Goal: Task Accomplishment & Management: Use online tool/utility

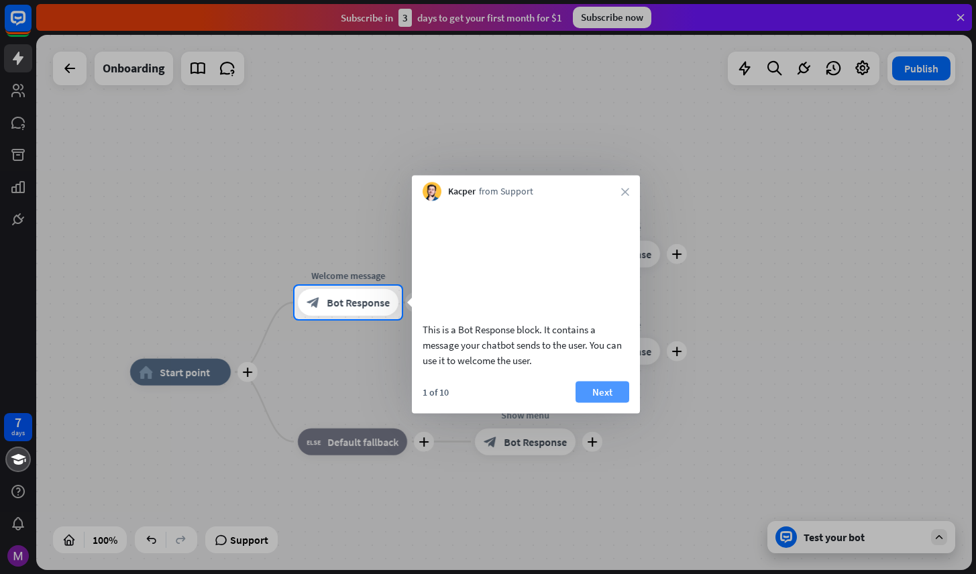
click at [606, 402] on button "Next" at bounding box center [603, 391] width 54 height 21
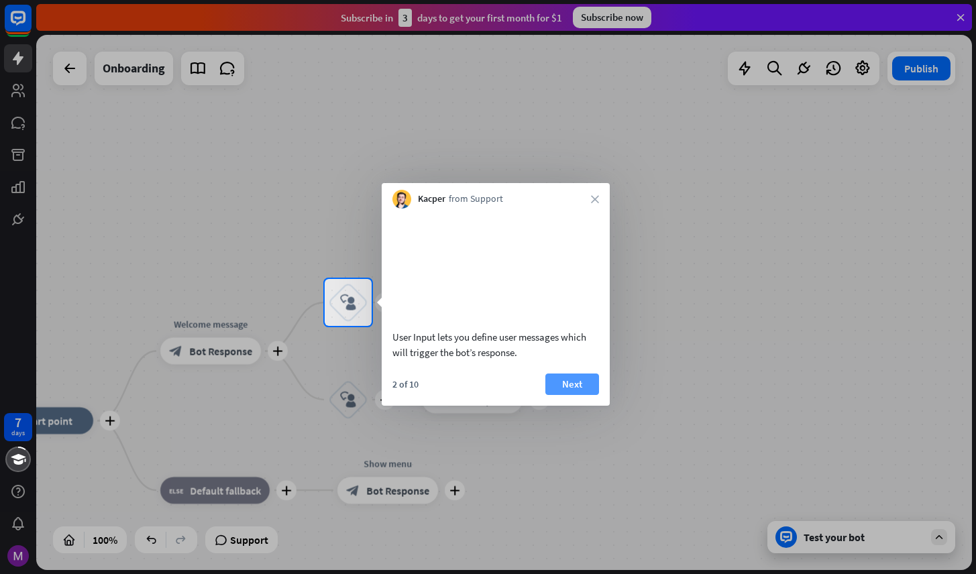
click at [585, 395] on button "Next" at bounding box center [572, 384] width 54 height 21
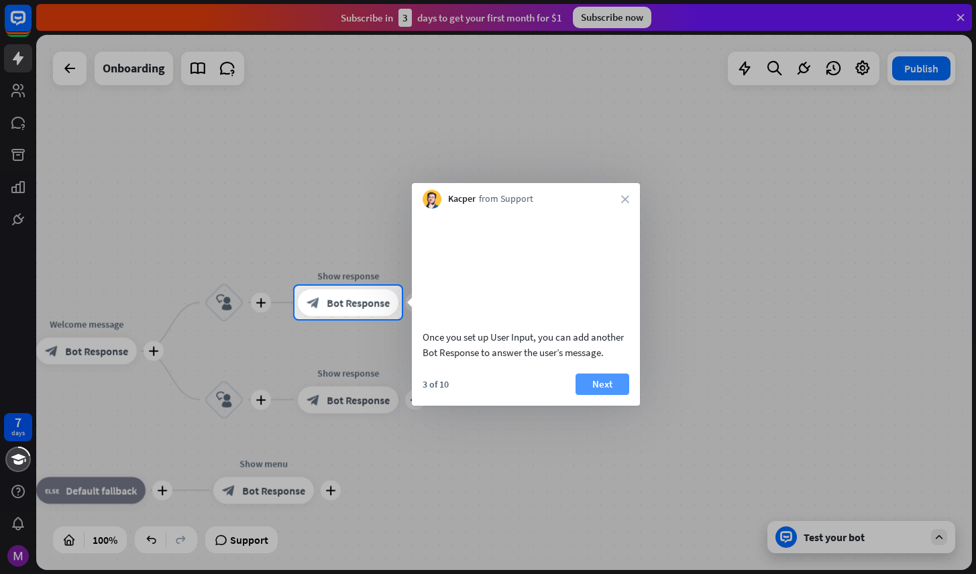
click at [601, 395] on button "Next" at bounding box center [603, 384] width 54 height 21
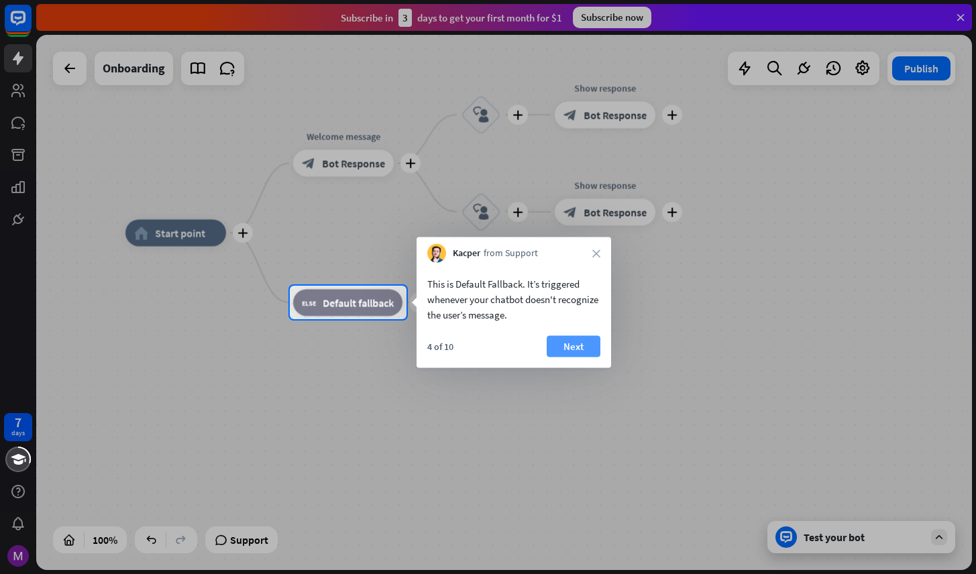
click at [586, 352] on button "Next" at bounding box center [574, 346] width 54 height 21
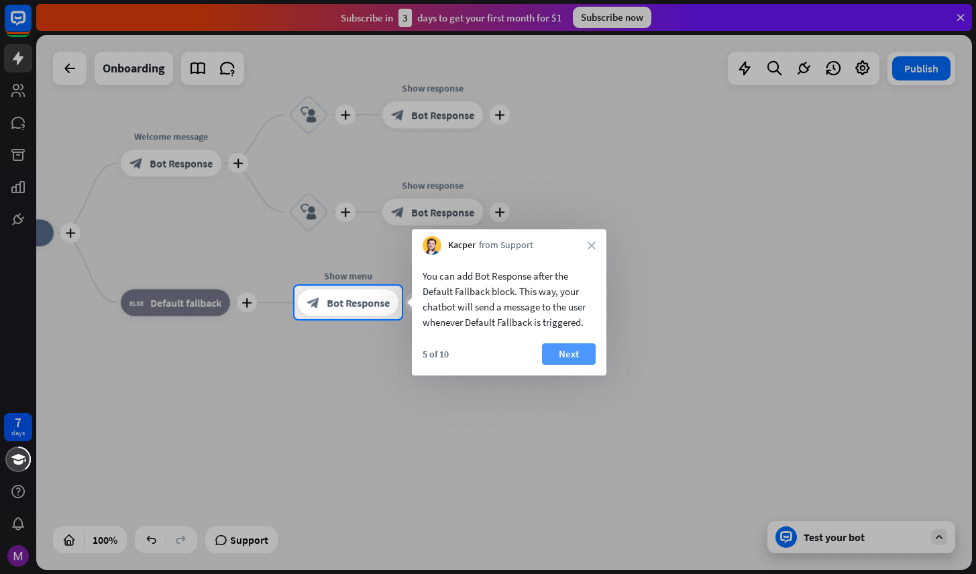
click at [584, 352] on button "Next" at bounding box center [569, 353] width 54 height 21
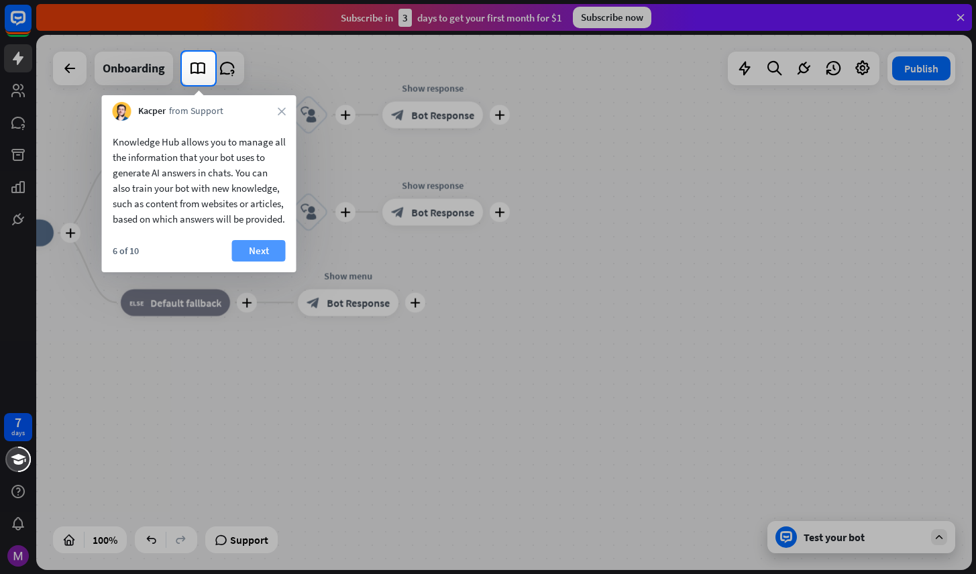
click at [258, 262] on button "Next" at bounding box center [259, 250] width 54 height 21
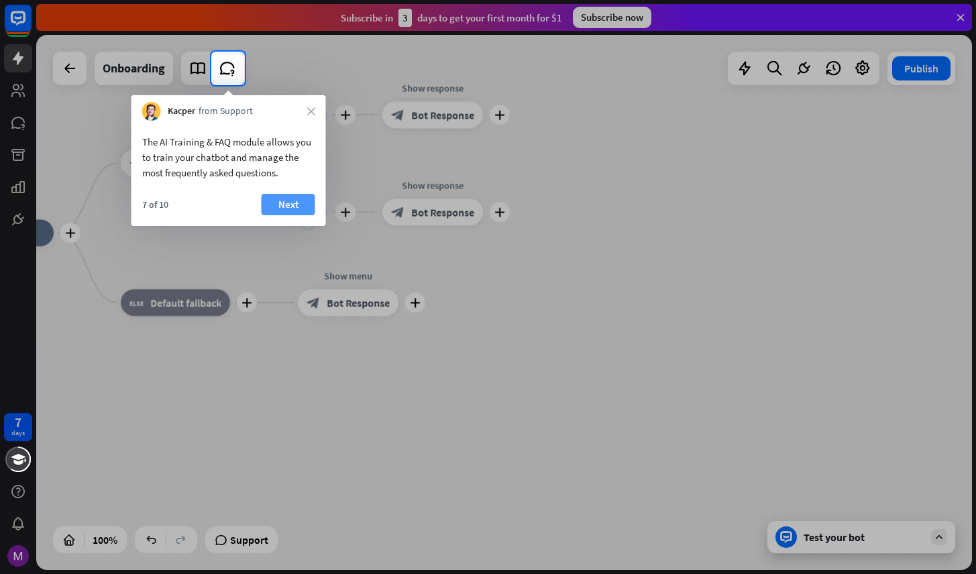
click at [295, 207] on button "Next" at bounding box center [289, 204] width 54 height 21
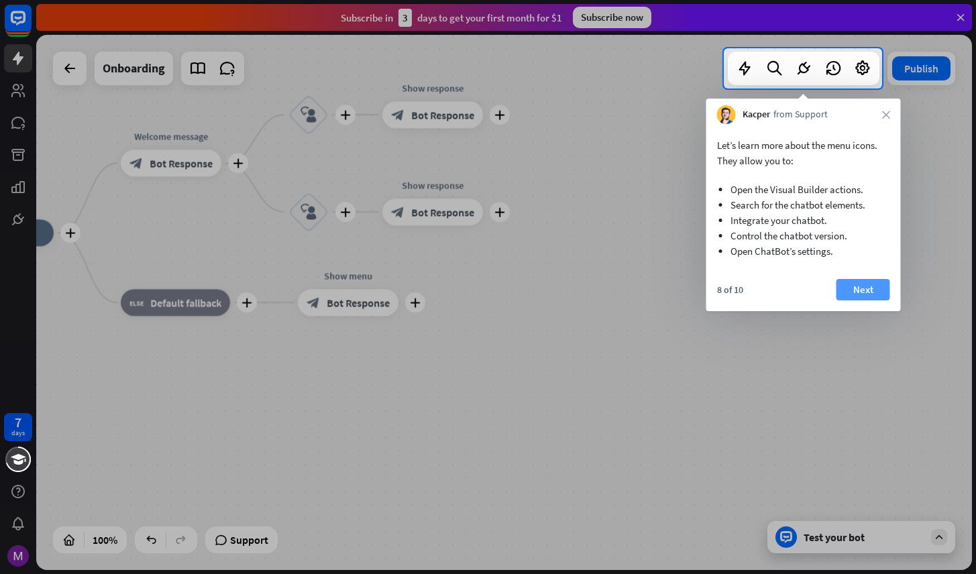
click at [855, 286] on button "Next" at bounding box center [863, 289] width 54 height 21
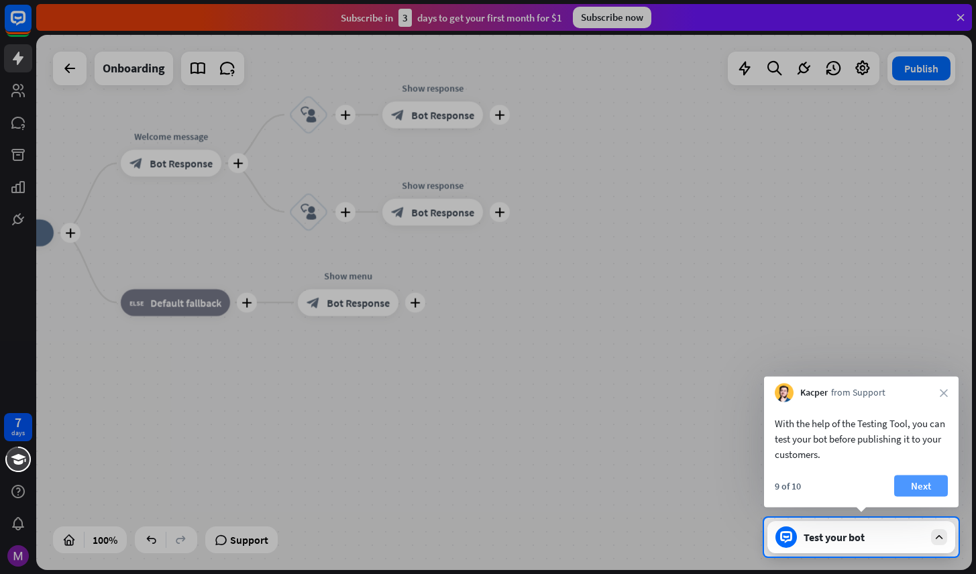
click at [919, 481] on button "Next" at bounding box center [921, 486] width 54 height 21
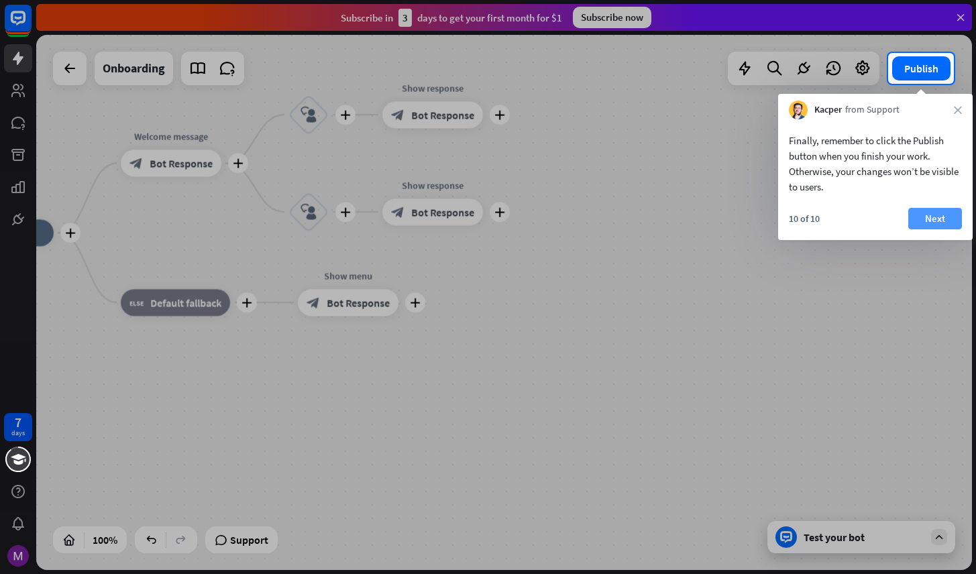
click at [935, 221] on button "Next" at bounding box center [935, 218] width 54 height 21
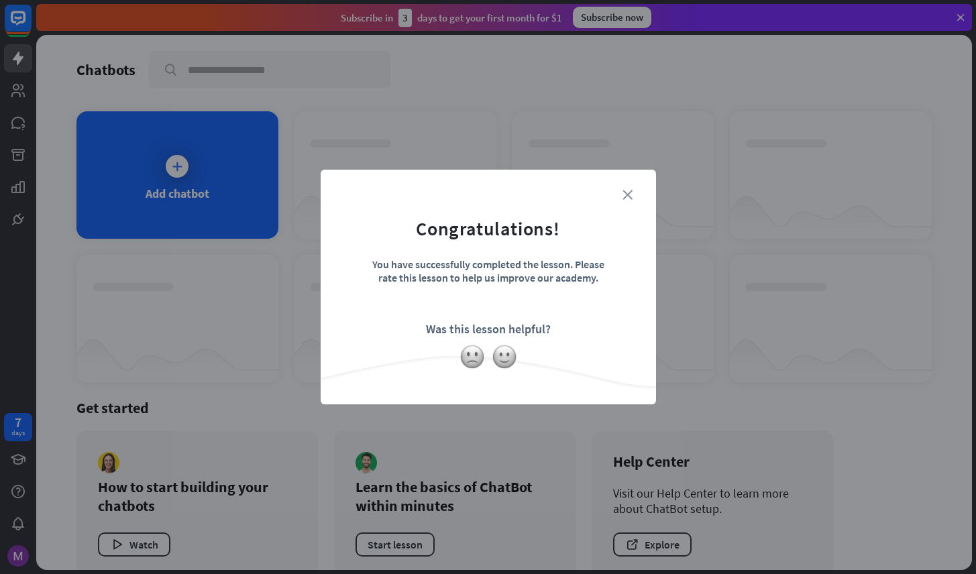
click at [627, 197] on icon "close" at bounding box center [628, 195] width 10 height 10
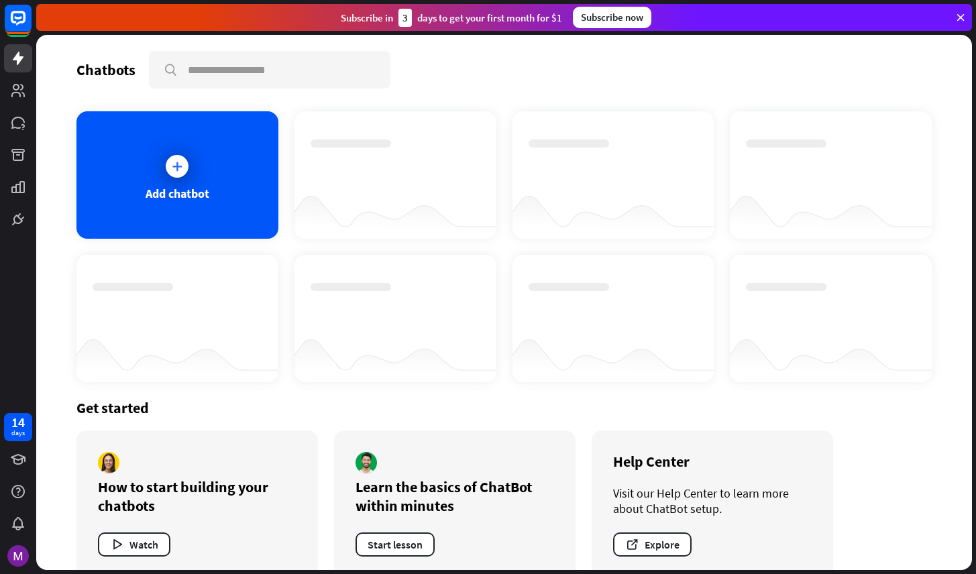
click at [959, 20] on icon at bounding box center [961, 17] width 12 height 12
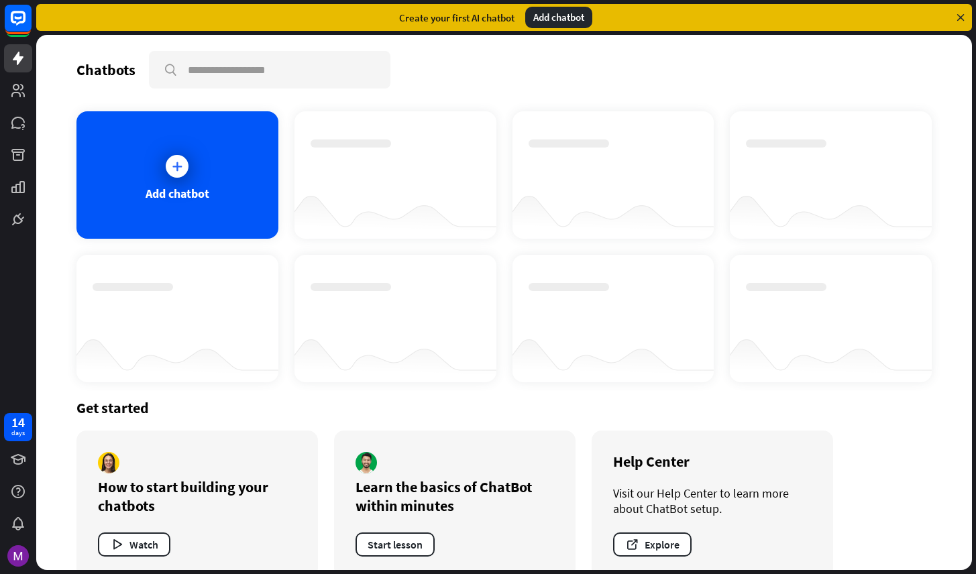
click at [551, 22] on div "Add chatbot" at bounding box center [558, 17] width 67 height 21
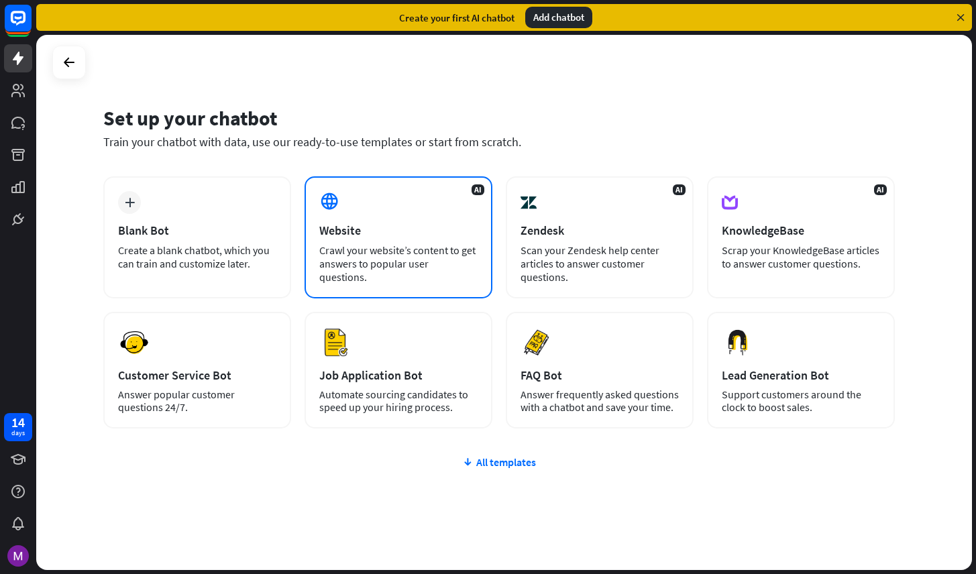
click at [366, 235] on div "Website" at bounding box center [398, 230] width 158 height 15
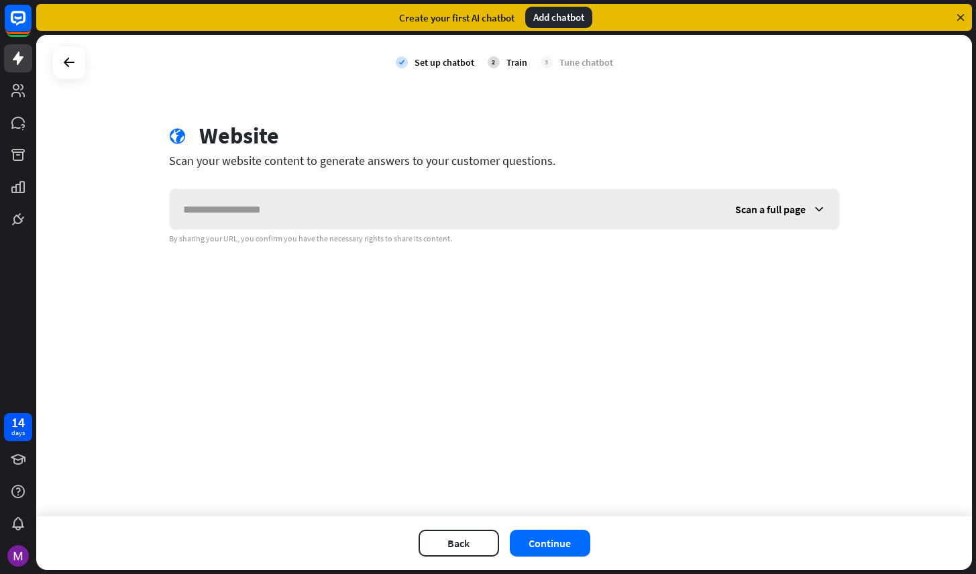
click at [818, 208] on icon at bounding box center [818, 209] width 13 height 13
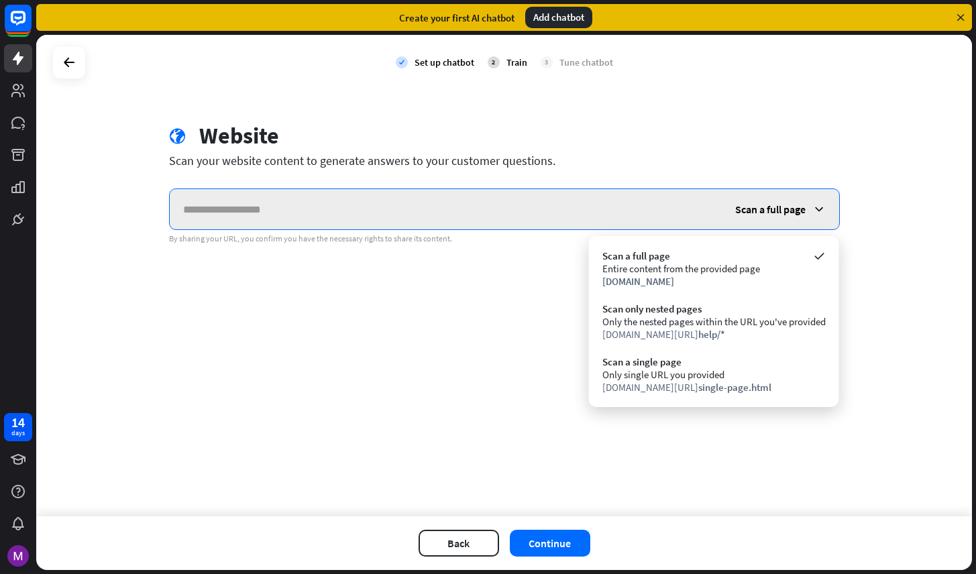
click at [425, 215] on input "text" at bounding box center [446, 209] width 552 height 40
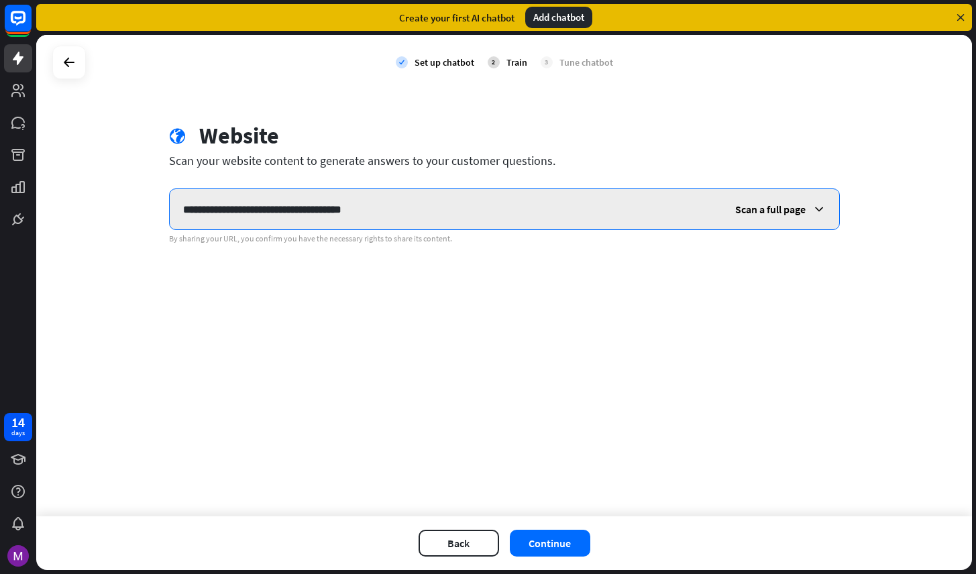
click at [184, 215] on input "**********" at bounding box center [446, 209] width 552 height 40
click at [422, 213] on input "**********" at bounding box center [446, 209] width 552 height 40
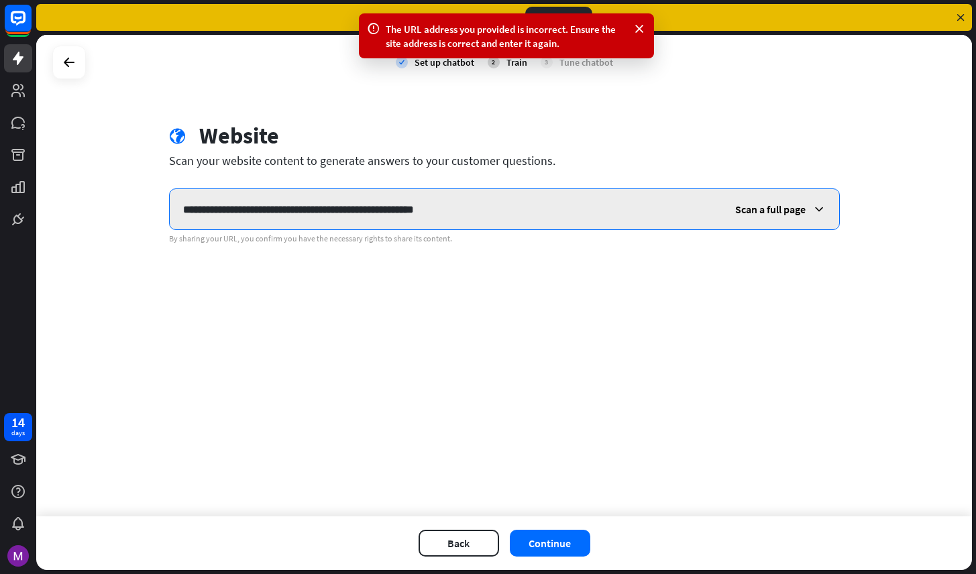
type input "**********"
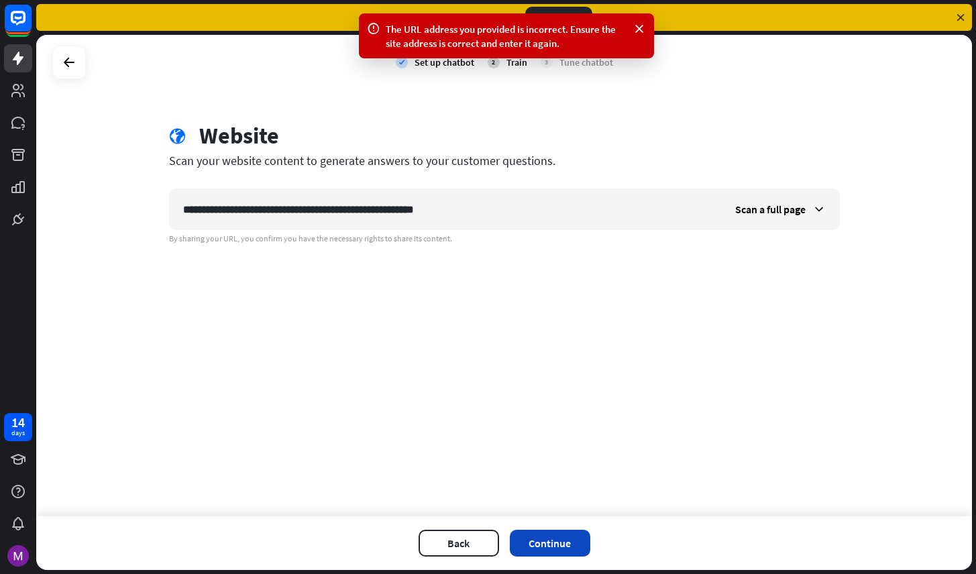
click at [538, 539] on button "Continue" at bounding box center [550, 543] width 80 height 27
click at [817, 208] on icon at bounding box center [818, 209] width 13 height 13
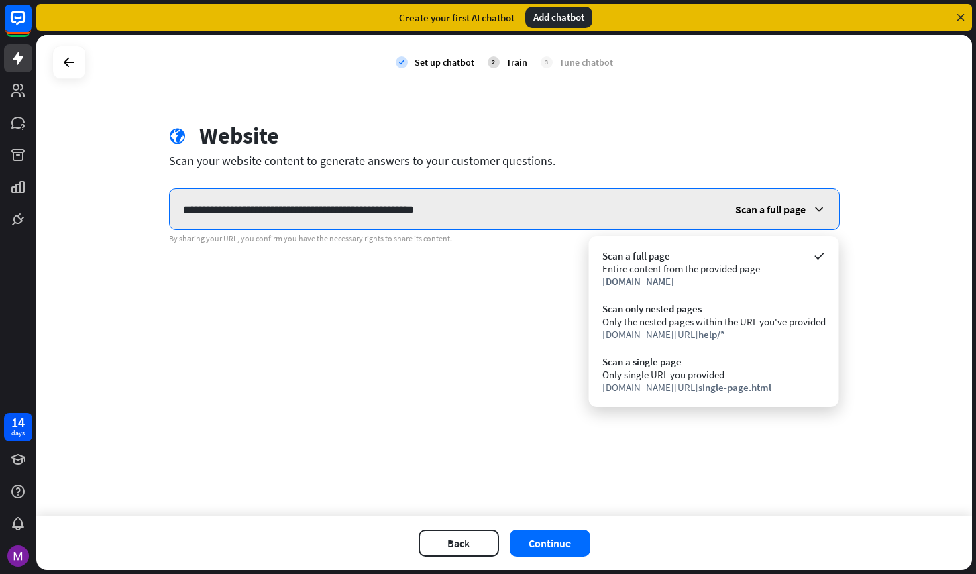
click at [484, 221] on input "**********" at bounding box center [446, 209] width 552 height 40
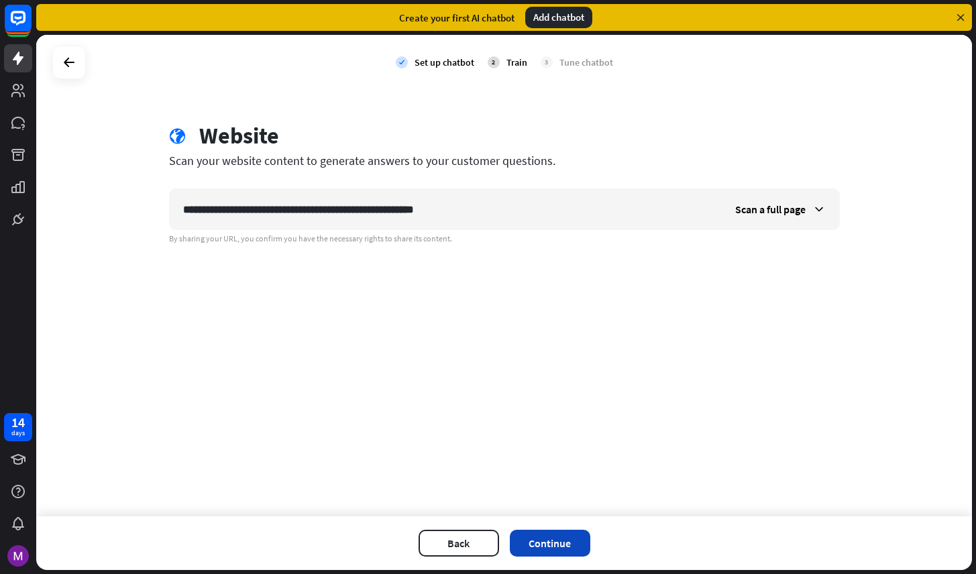
click at [549, 547] on button "Continue" at bounding box center [550, 543] width 80 height 27
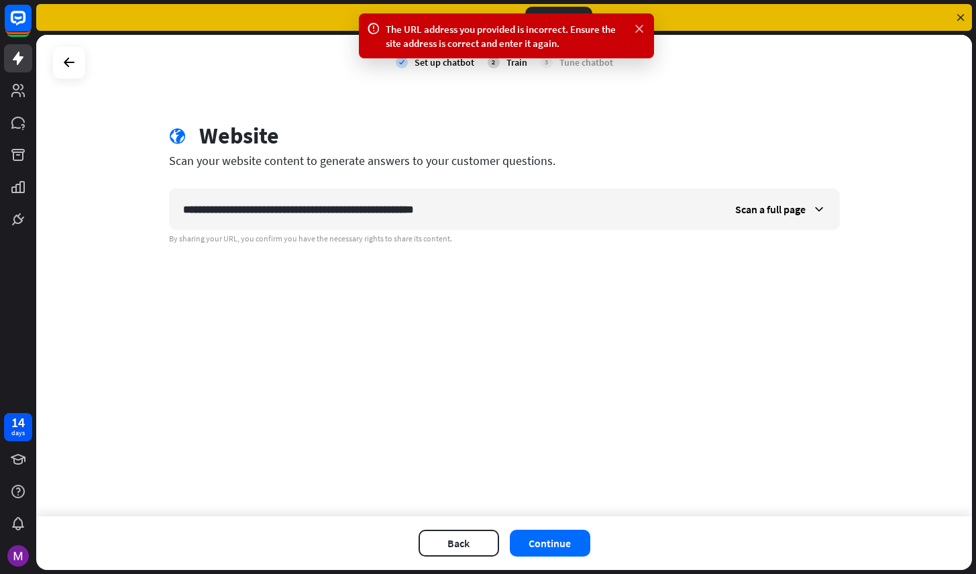
click at [641, 29] on icon at bounding box center [639, 29] width 13 height 14
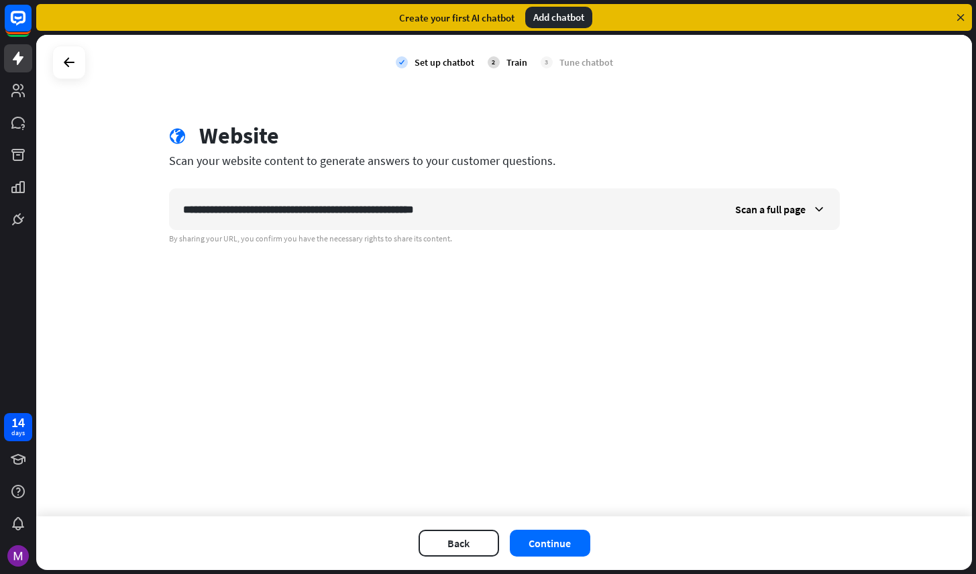
click at [500, 62] on div "2 Train" at bounding box center [508, 63] width 40 height 34
click at [567, 67] on div "Tune chatbot" at bounding box center [586, 62] width 54 height 12
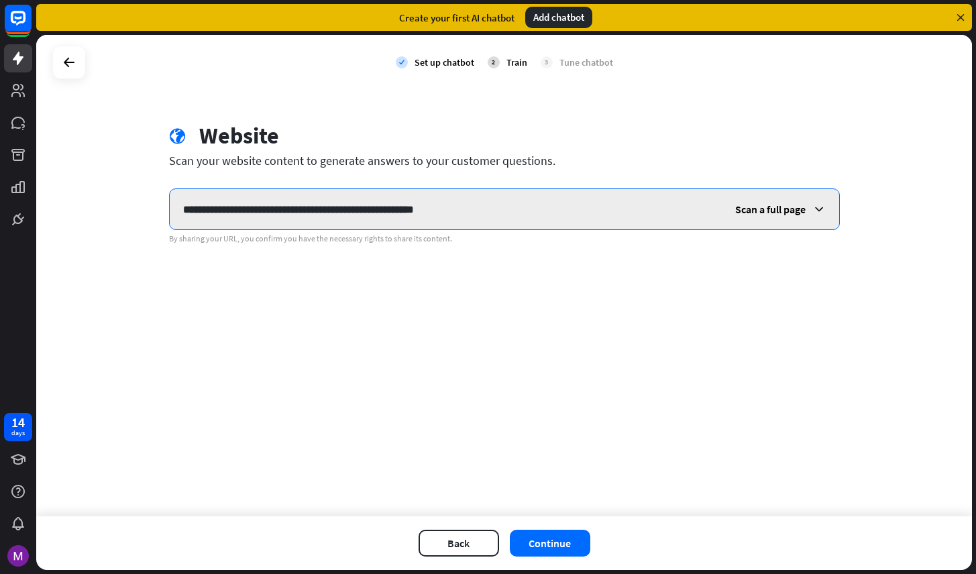
click at [485, 197] on input "**********" at bounding box center [446, 209] width 552 height 40
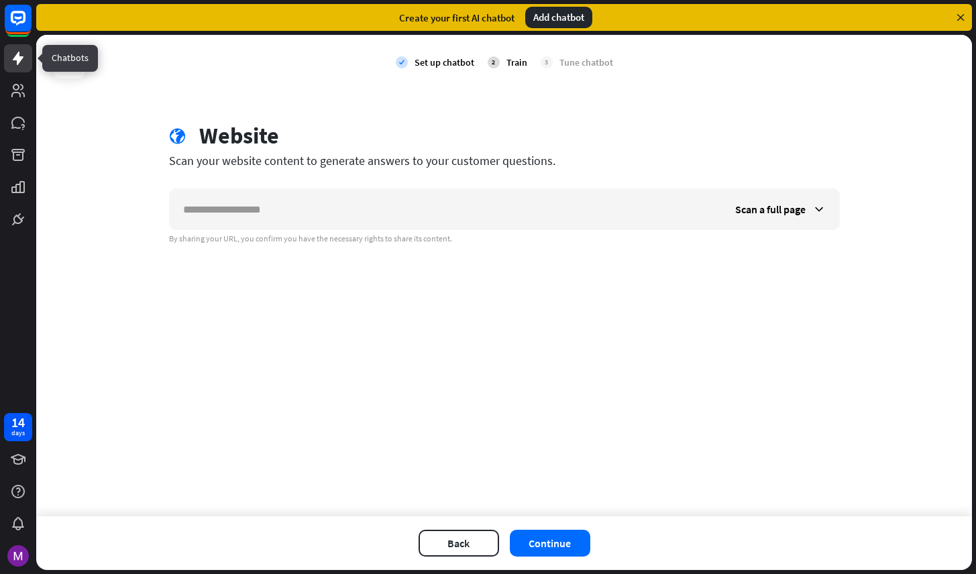
click at [15, 58] on icon at bounding box center [18, 58] width 11 height 13
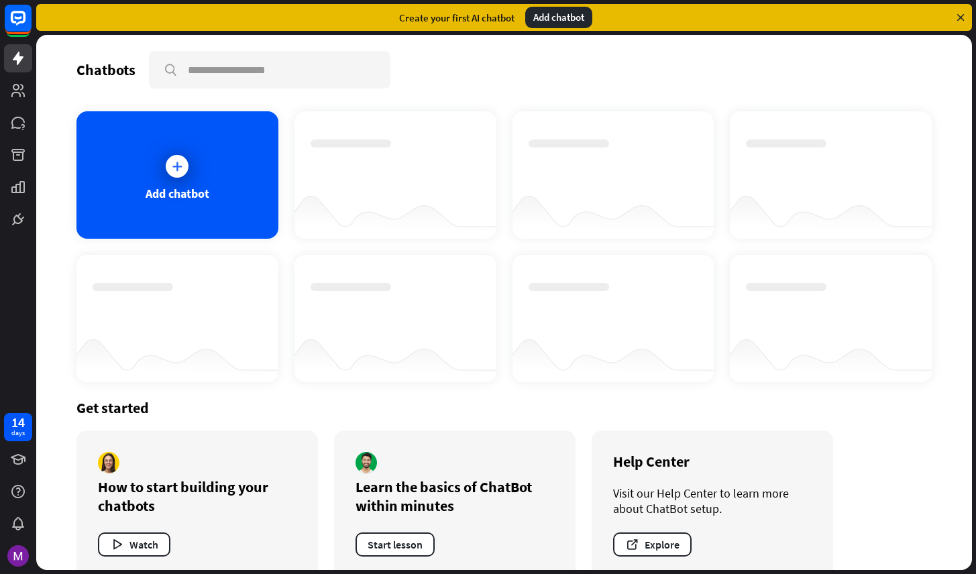
scroll to position [24, 0]
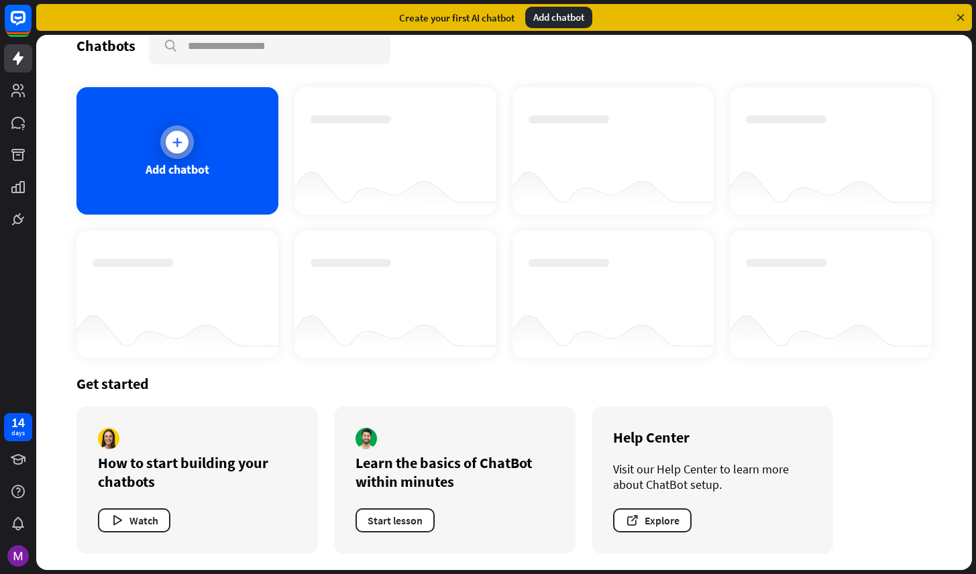
click at [155, 158] on div "Add chatbot" at bounding box center [177, 150] width 202 height 127
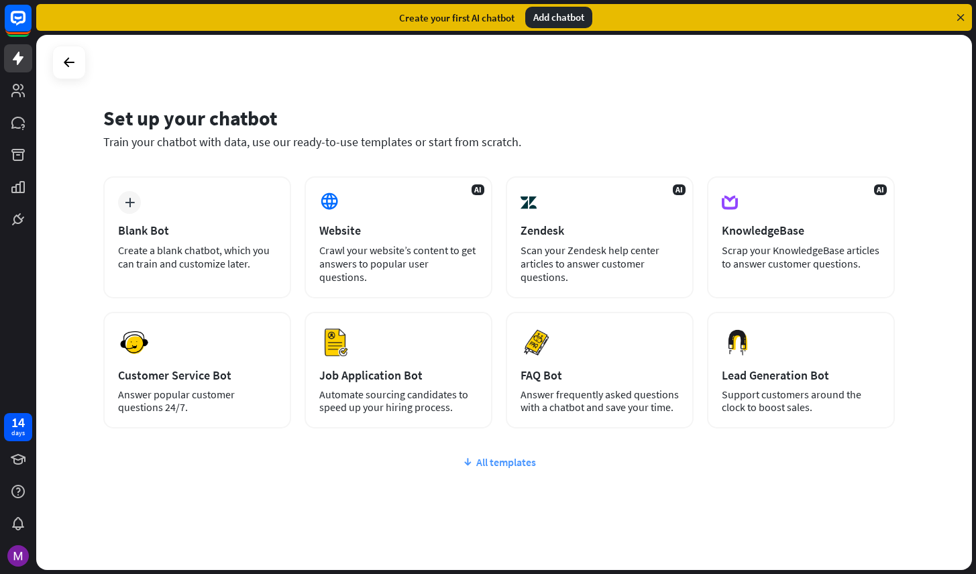
click at [463, 462] on icon at bounding box center [467, 461] width 11 height 13
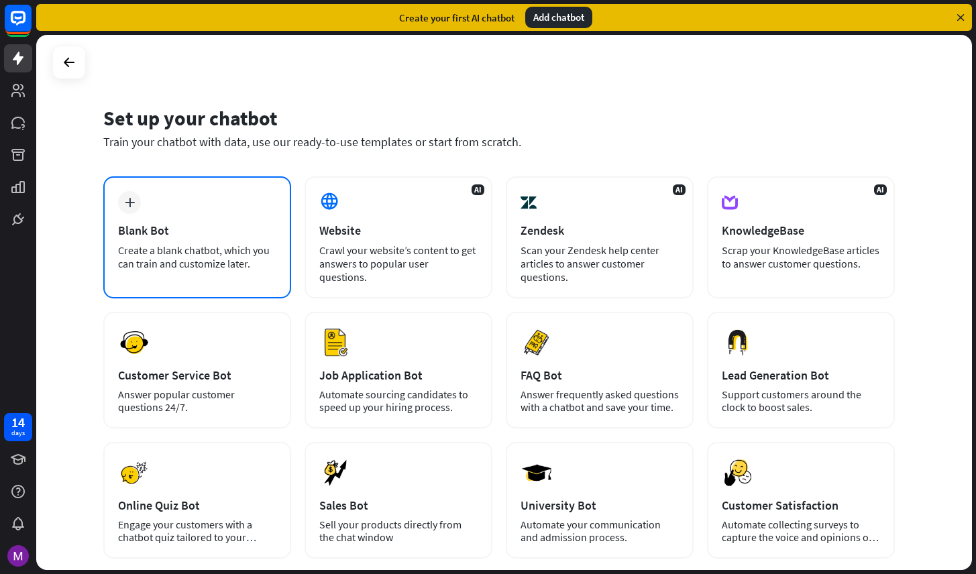
click at [223, 238] on div "plus Blank Bot Create a blank chatbot, which you can train and customize later." at bounding box center [197, 237] width 188 height 122
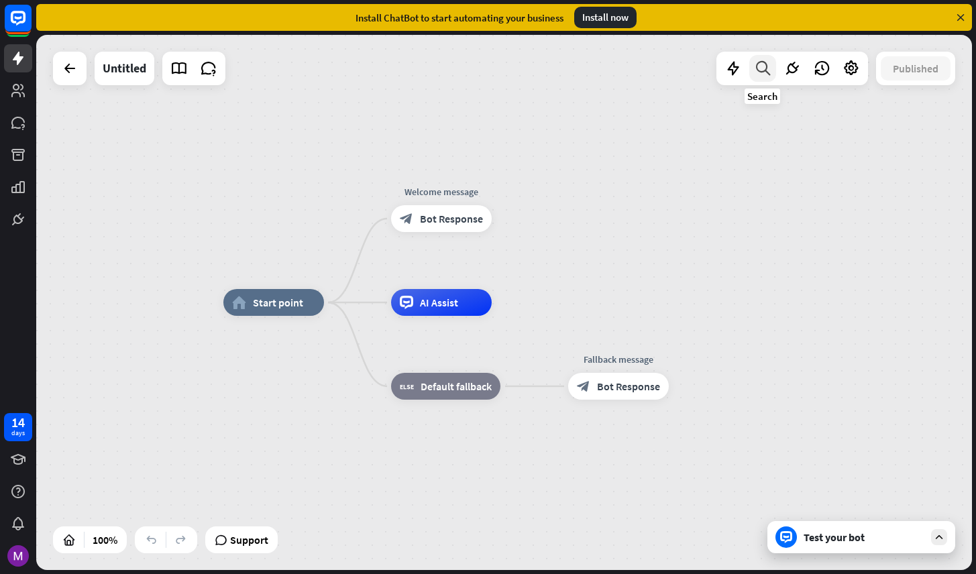
click at [764, 72] on icon at bounding box center [763, 68] width 18 height 17
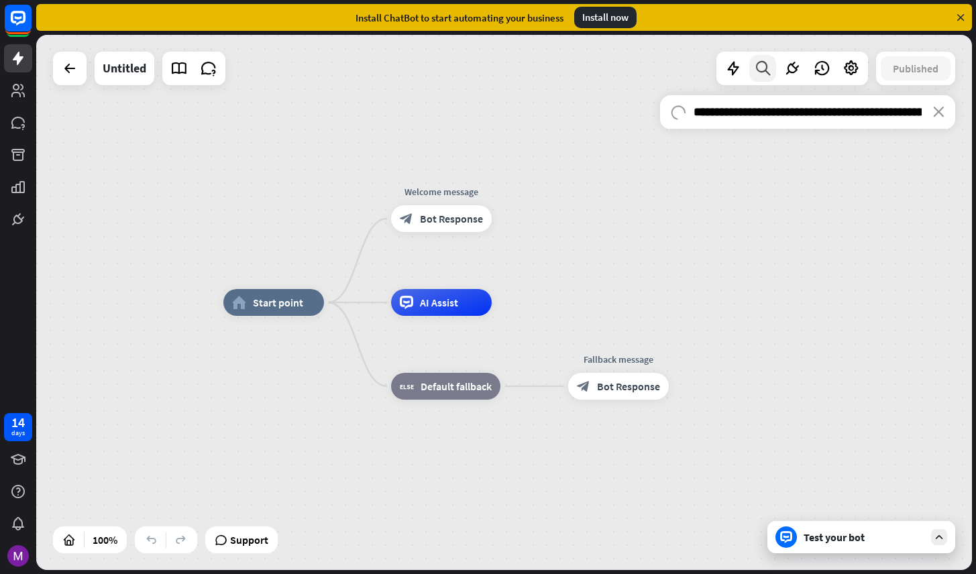
scroll to position [0, 64]
type input "**********"
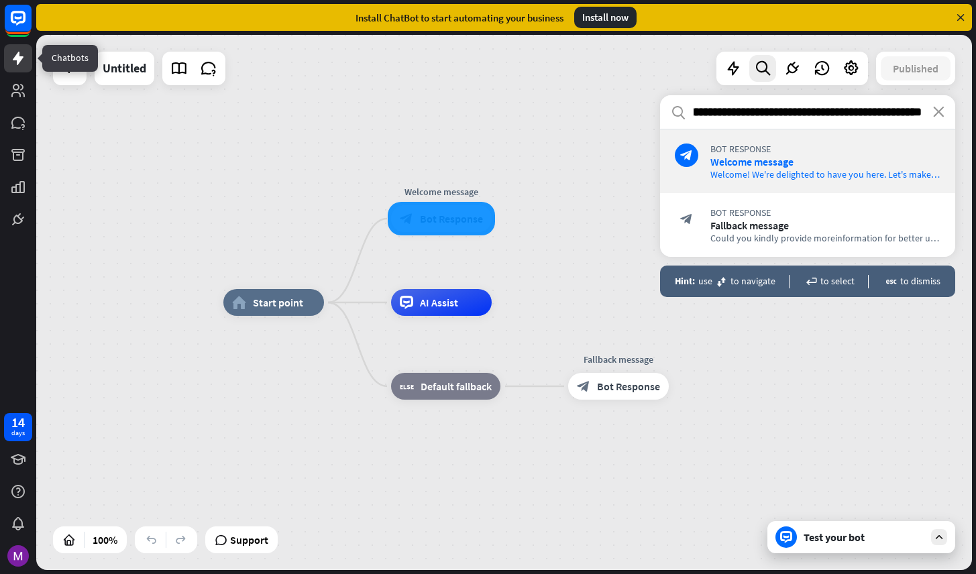
click at [18, 54] on icon at bounding box center [18, 58] width 11 height 13
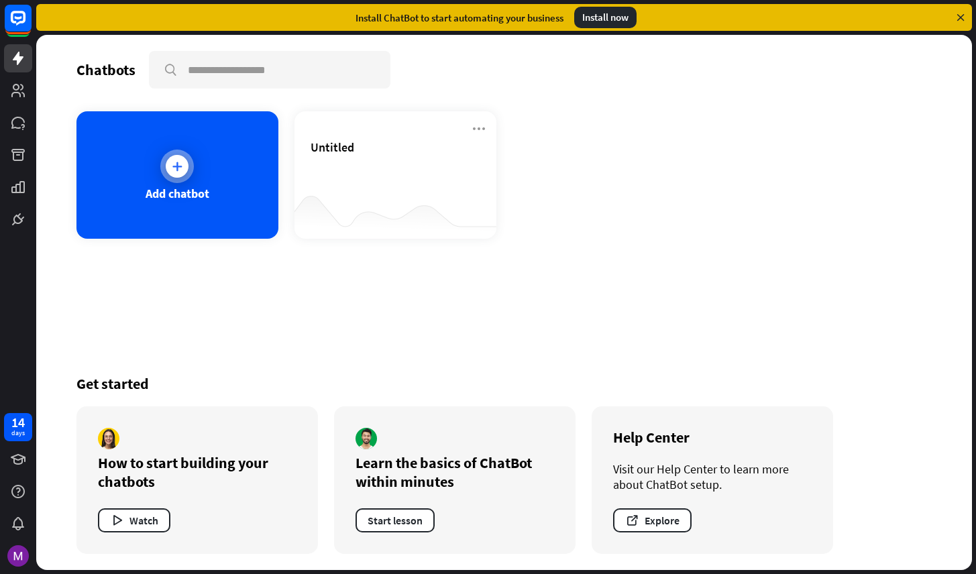
click at [219, 164] on div "Add chatbot" at bounding box center [177, 174] width 202 height 127
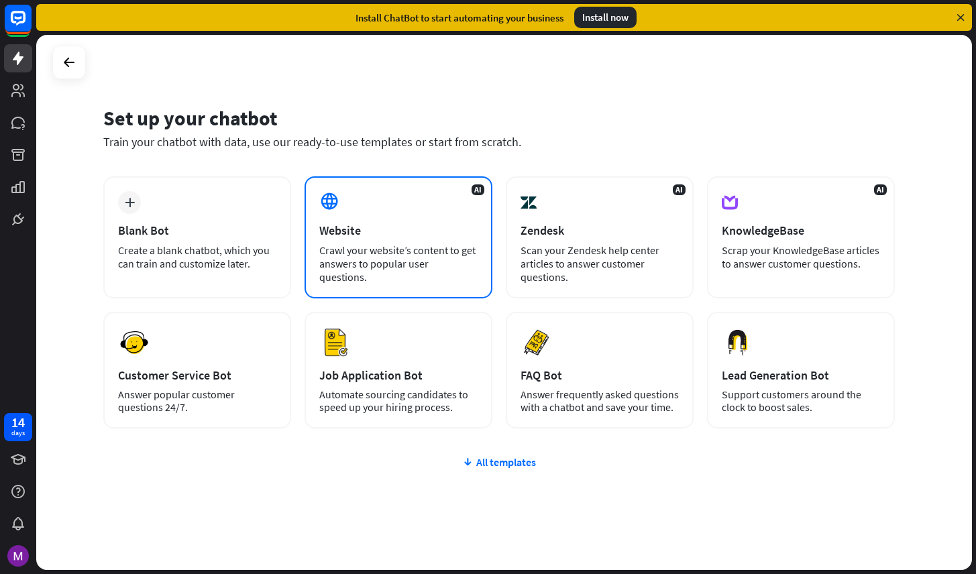
click at [372, 223] on div "Website" at bounding box center [398, 230] width 158 height 15
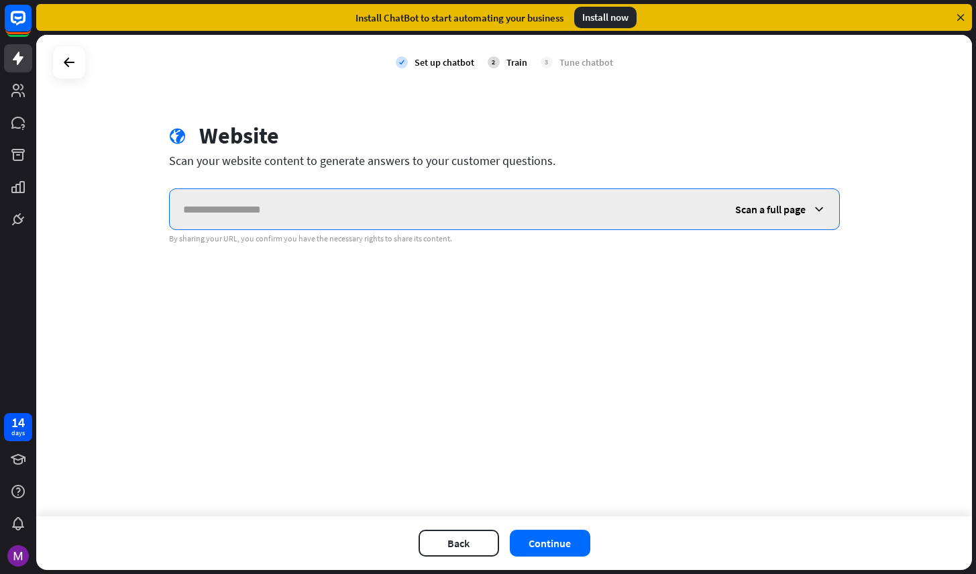
click at [209, 210] on input "text" at bounding box center [446, 209] width 552 height 40
paste input "**********"
type input "**********"
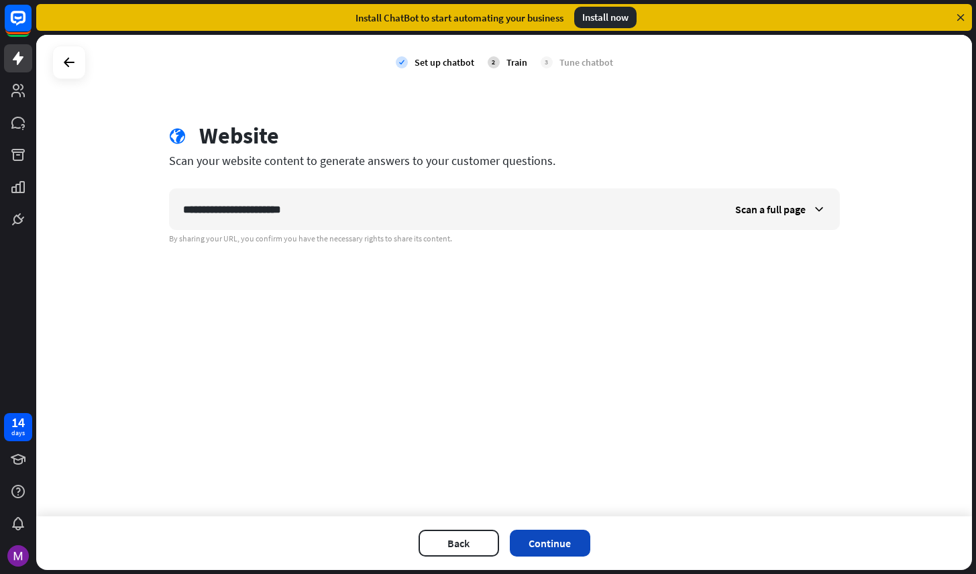
click at [560, 547] on button "Continue" at bounding box center [550, 543] width 80 height 27
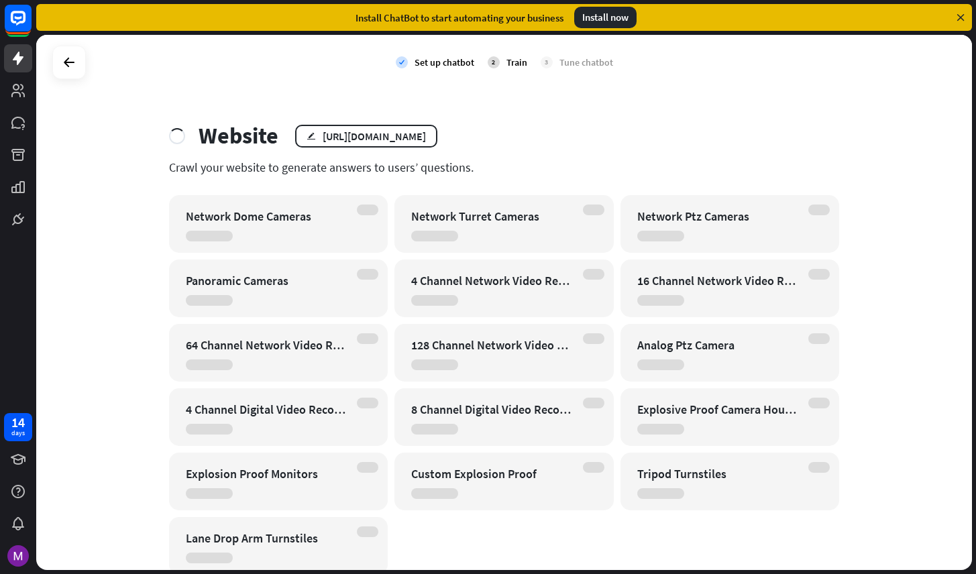
click at [478, 281] on div "4 Channel Network Video Recorders Nvrs" at bounding box center [492, 280] width 162 height 15
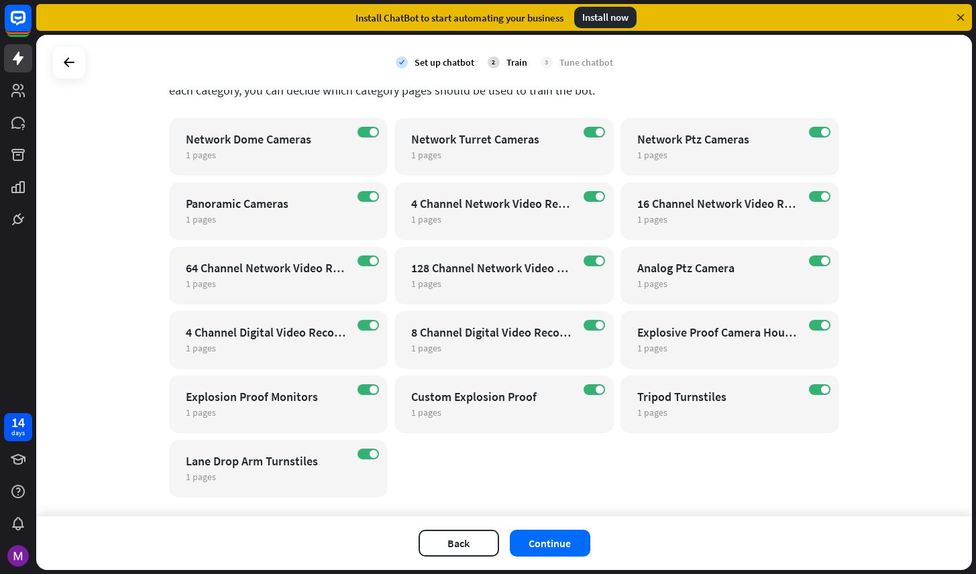
scroll to position [117, 0]
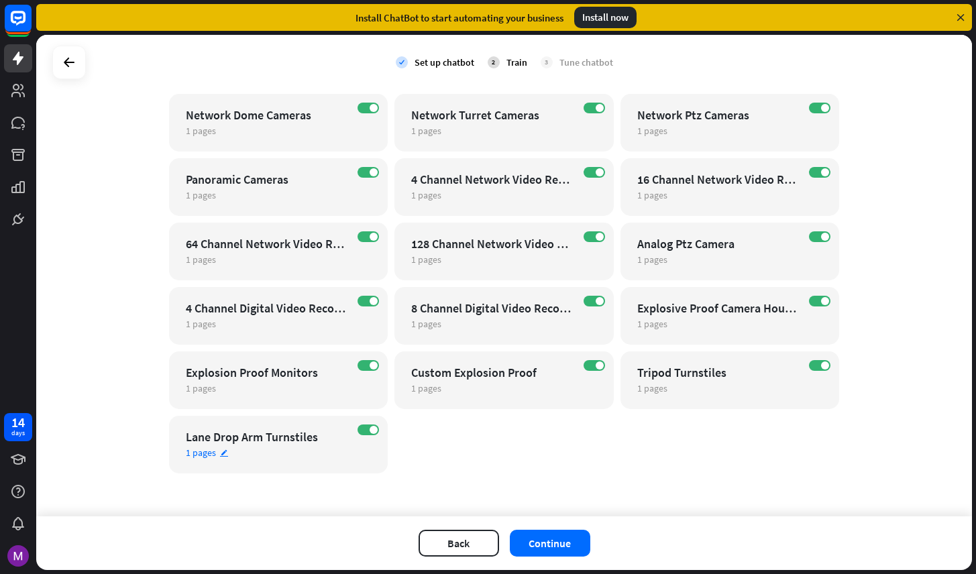
click at [246, 444] on div "Lane Drop Arm Turnstiles" at bounding box center [267, 436] width 162 height 15
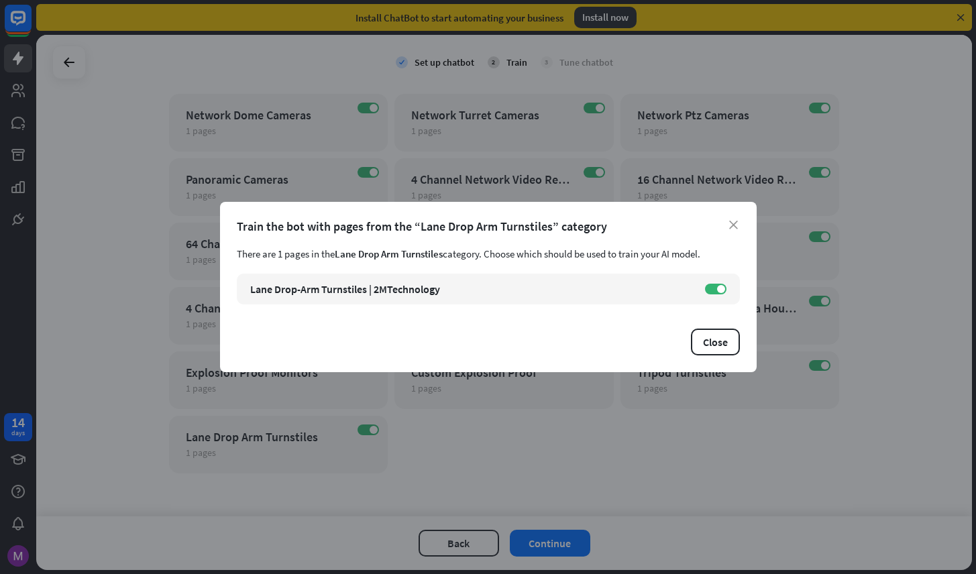
click at [614, 495] on div "close Train the bot with pages from the “Lane Drop Arm Turnstiles” category The…" at bounding box center [488, 287] width 976 height 574
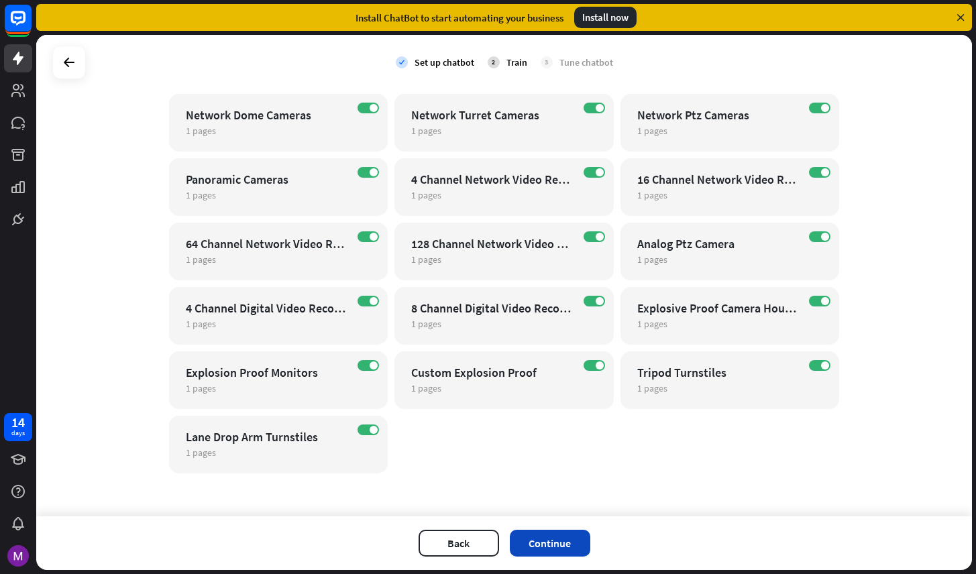
click at [539, 542] on button "Continue" at bounding box center [550, 543] width 80 height 27
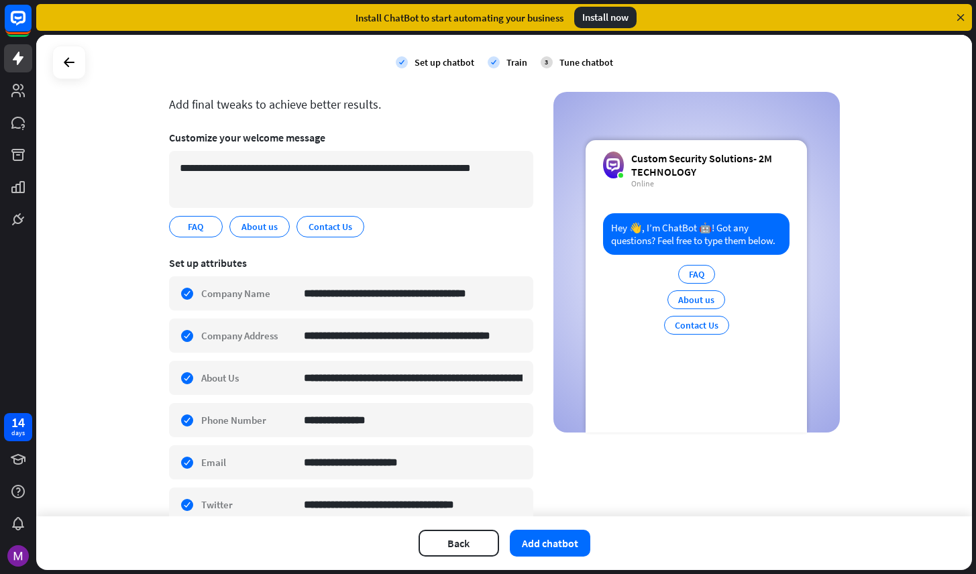
scroll to position [48, 0]
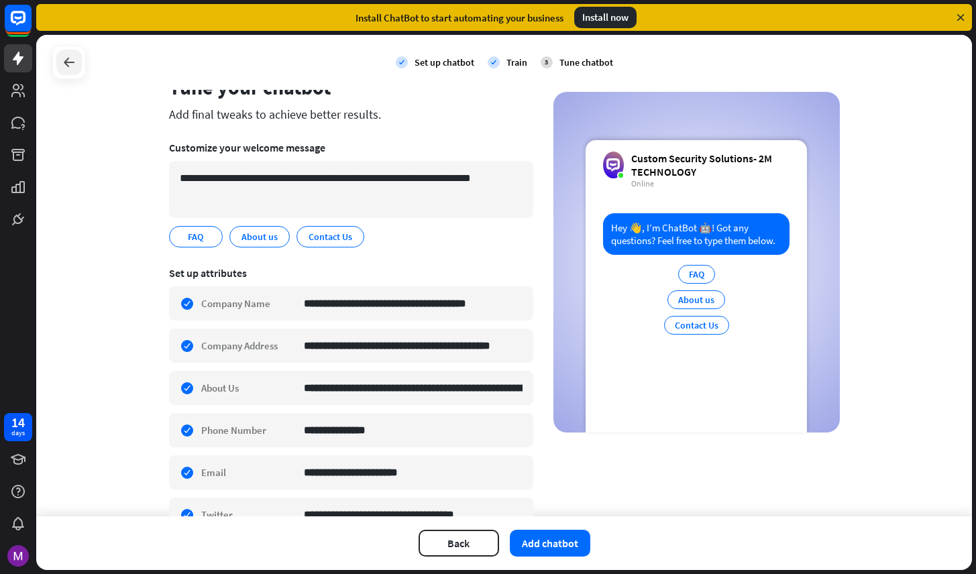
click at [73, 73] on div at bounding box center [68, 62] width 25 height 25
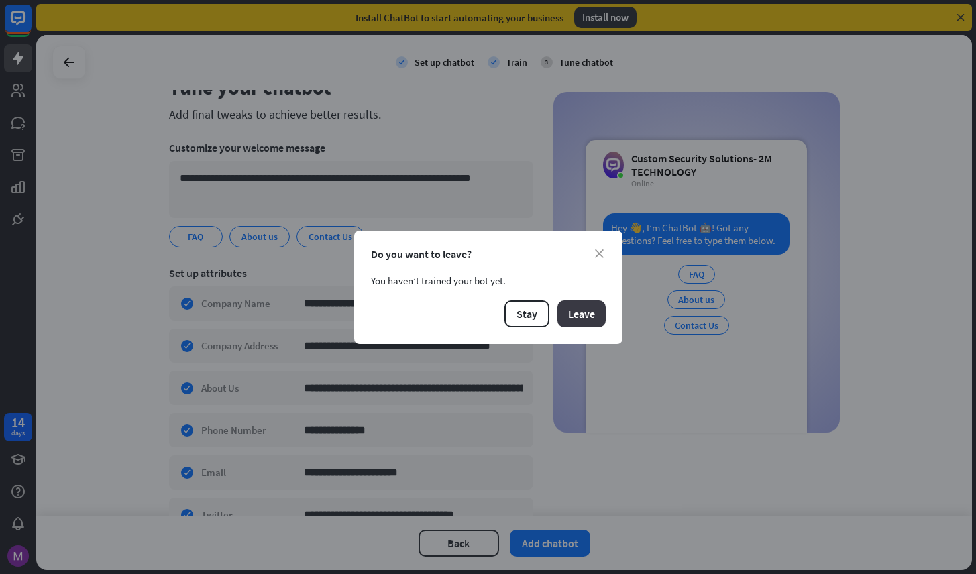
click at [582, 317] on button "Leave" at bounding box center [581, 314] width 48 height 27
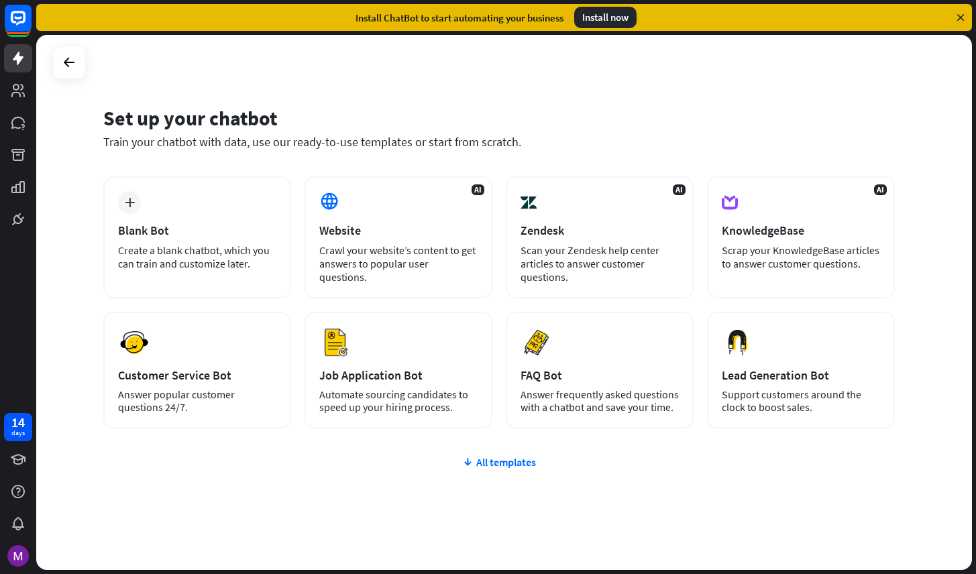
click at [610, 19] on div "Install now" at bounding box center [605, 17] width 62 height 21
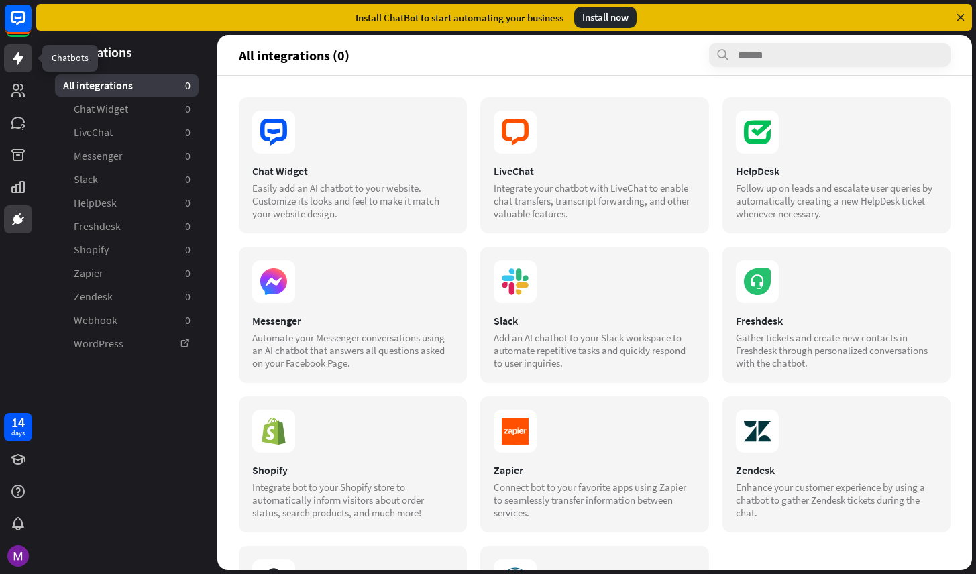
click at [17, 62] on icon at bounding box center [18, 58] width 11 height 13
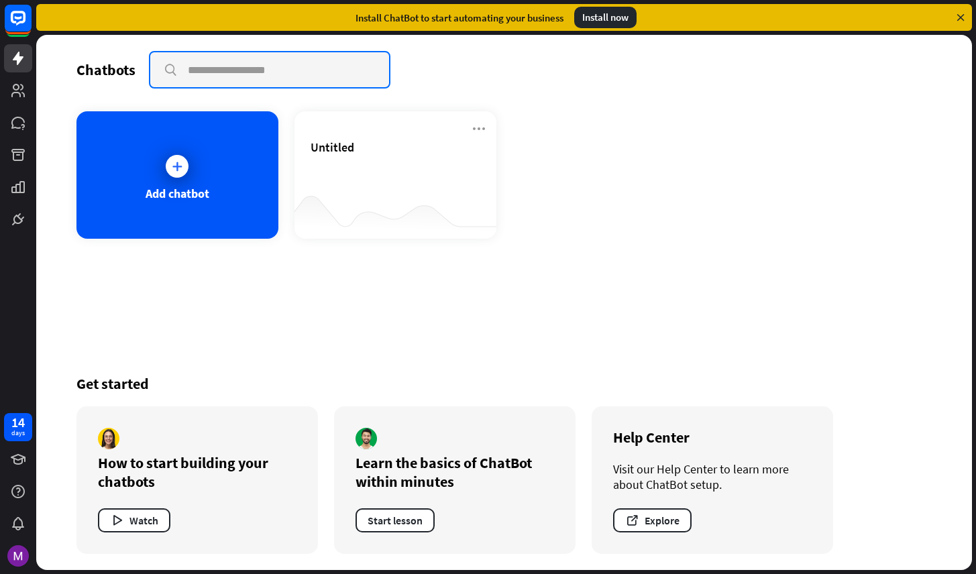
click at [219, 69] on input "text" at bounding box center [269, 69] width 239 height 35
paste input "**********"
type input "**********"
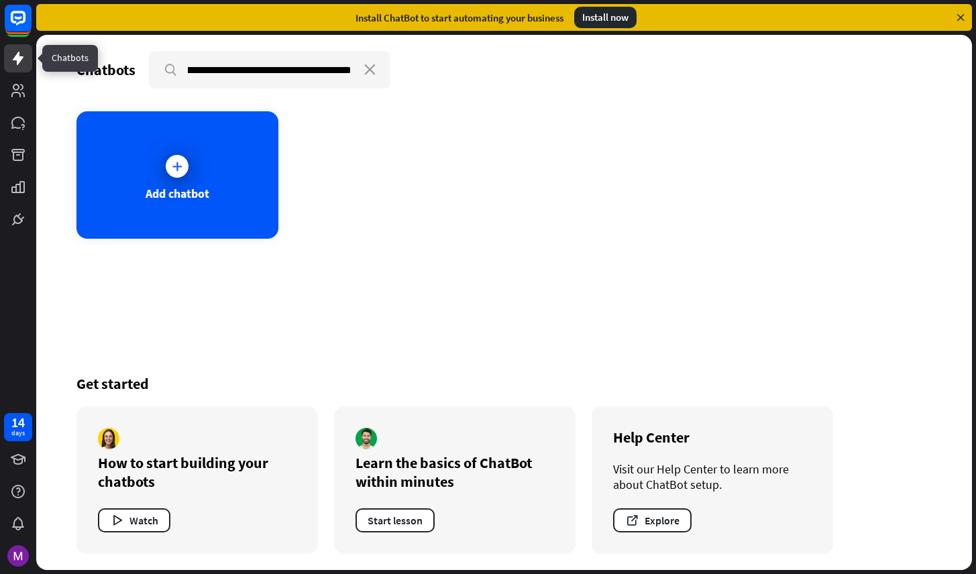
click at [21, 64] on icon at bounding box center [18, 58] width 16 height 16
click at [25, 23] on rect at bounding box center [18, 18] width 30 height 30
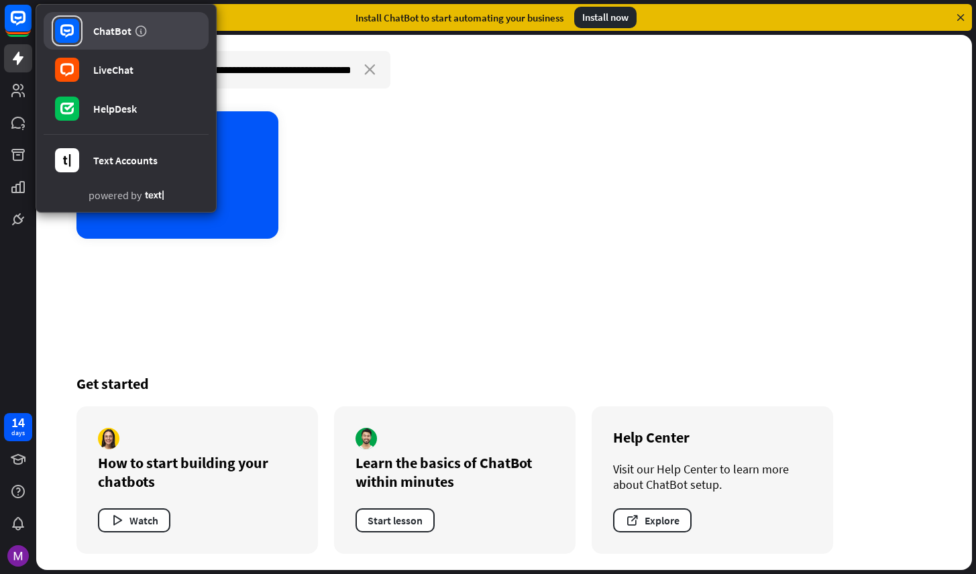
click at [125, 34] on div "ChatBot" at bounding box center [112, 30] width 38 height 13
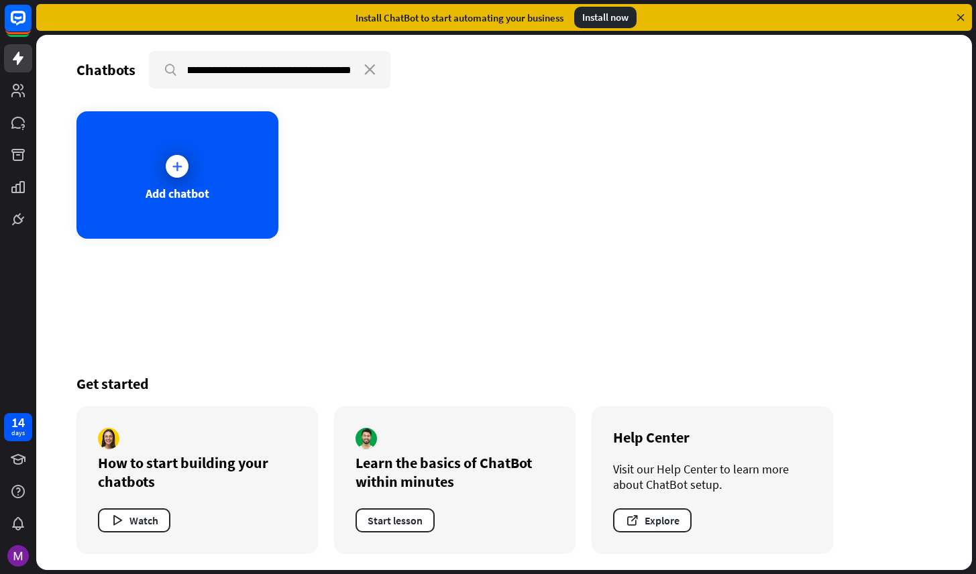
click at [959, 18] on icon at bounding box center [961, 17] width 12 height 12
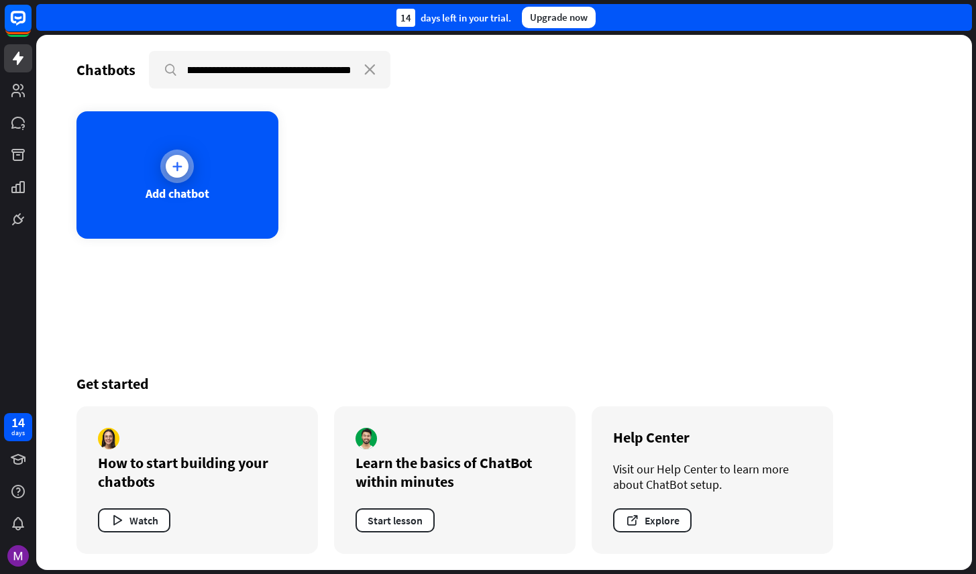
click at [164, 180] on div "Add chatbot" at bounding box center [177, 174] width 202 height 127
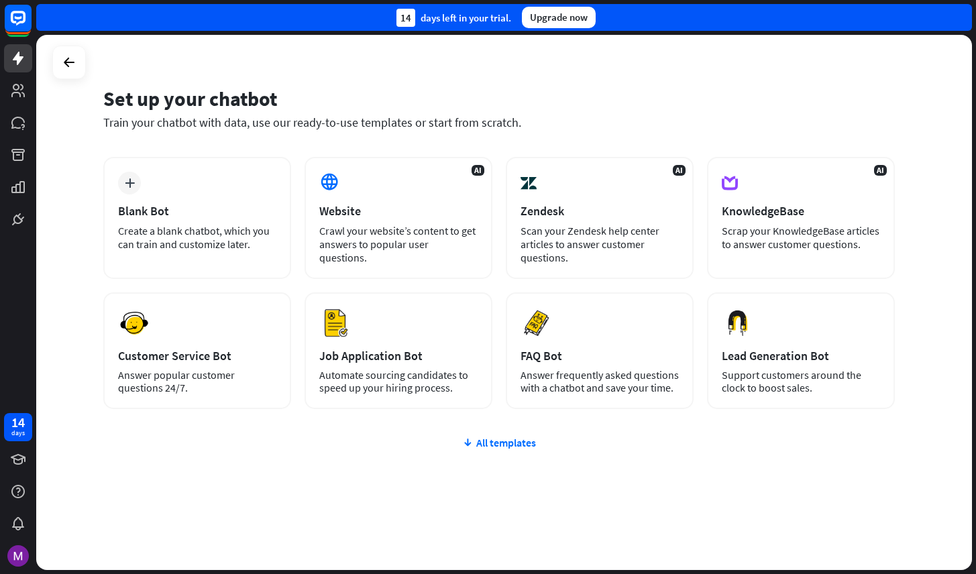
scroll to position [19, 0]
click at [495, 437] on div "All templates" at bounding box center [499, 442] width 792 height 13
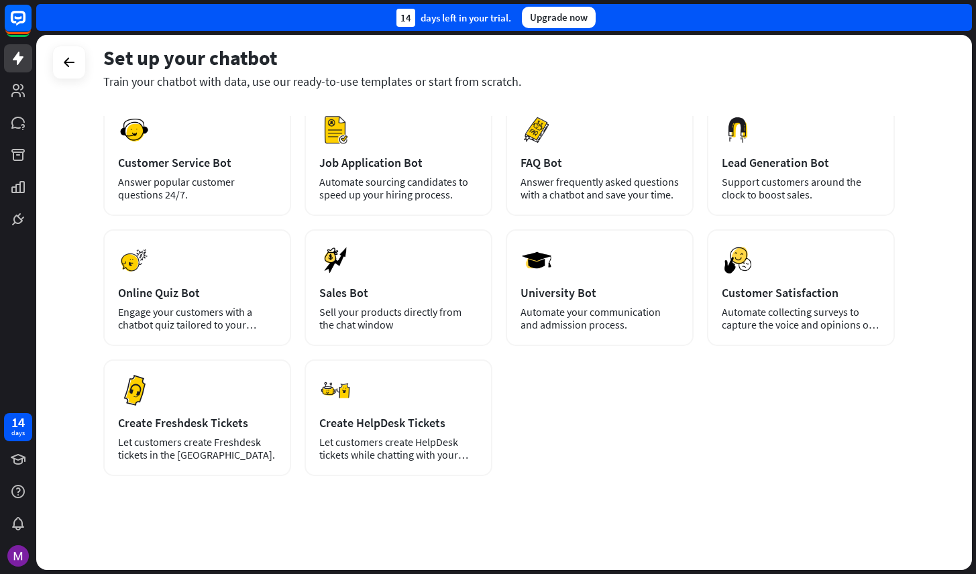
scroll to position [0, 0]
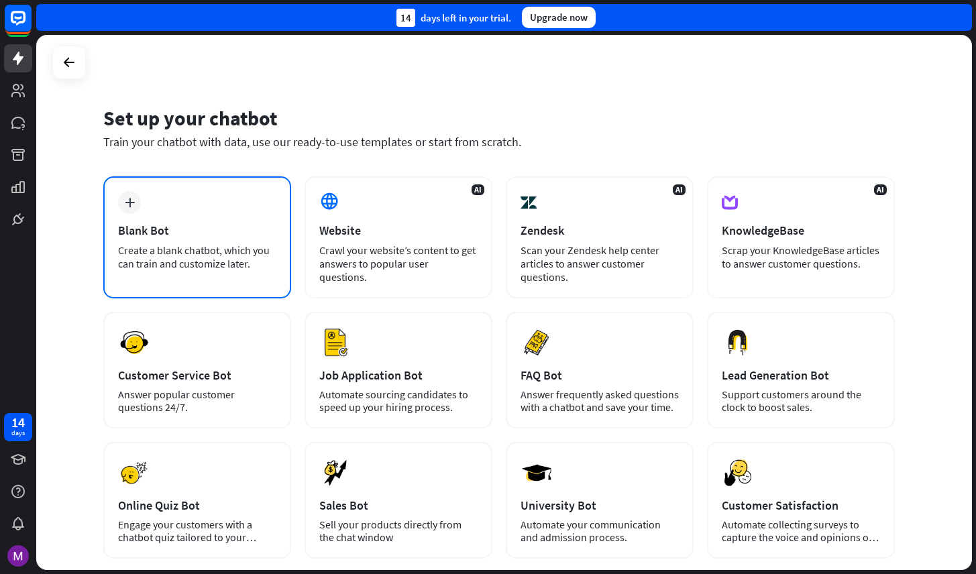
click at [193, 235] on div "Blank Bot" at bounding box center [197, 230] width 158 height 15
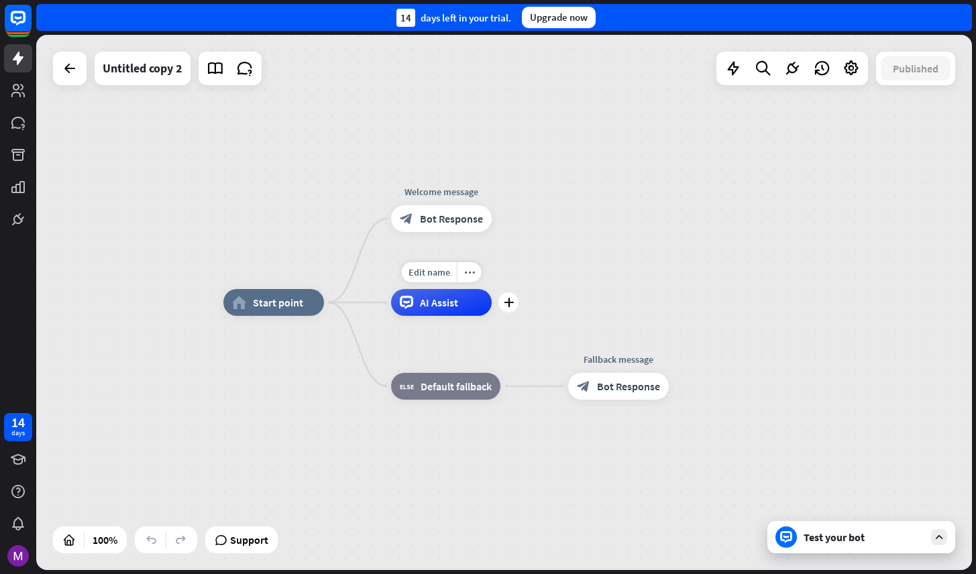
click at [433, 305] on span "AI Assist" at bounding box center [439, 302] width 38 height 13
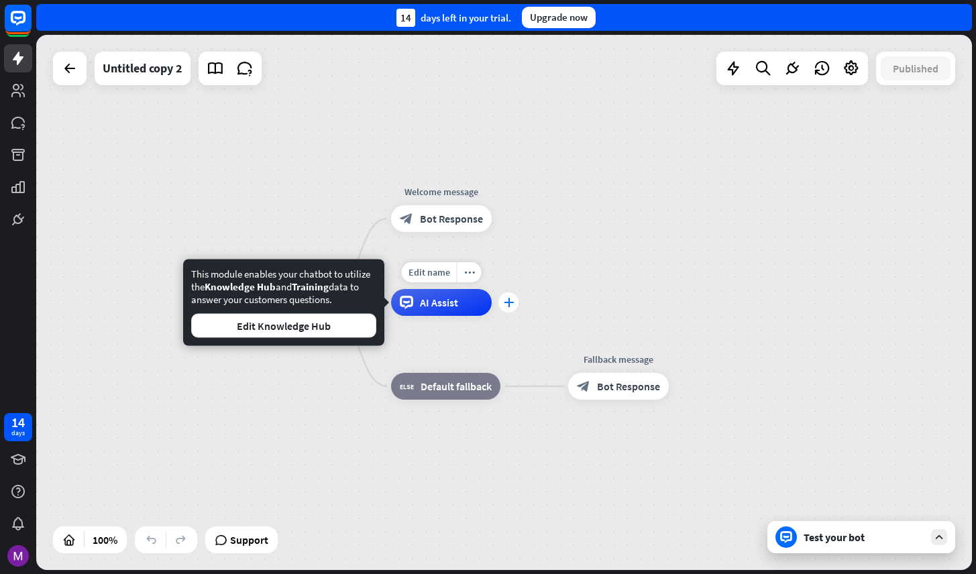
click at [515, 305] on div "plus" at bounding box center [508, 302] width 20 height 20
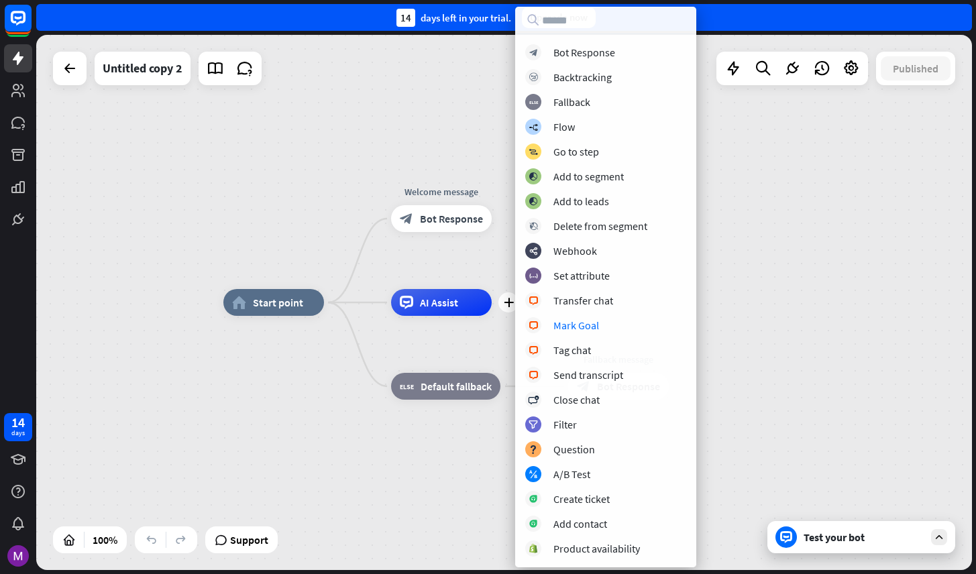
click at [266, 392] on div "home_2 Start point Welcome message block_bot_response Bot Response plus AI Assi…" at bounding box center [691, 570] width 936 height 535
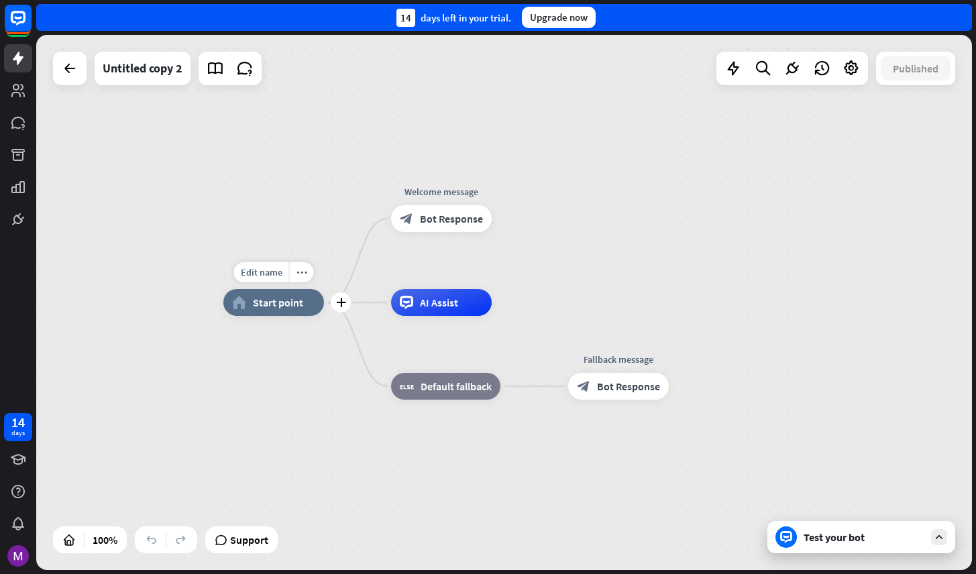
click at [288, 311] on div "home_2 Start point" at bounding box center [273, 302] width 101 height 27
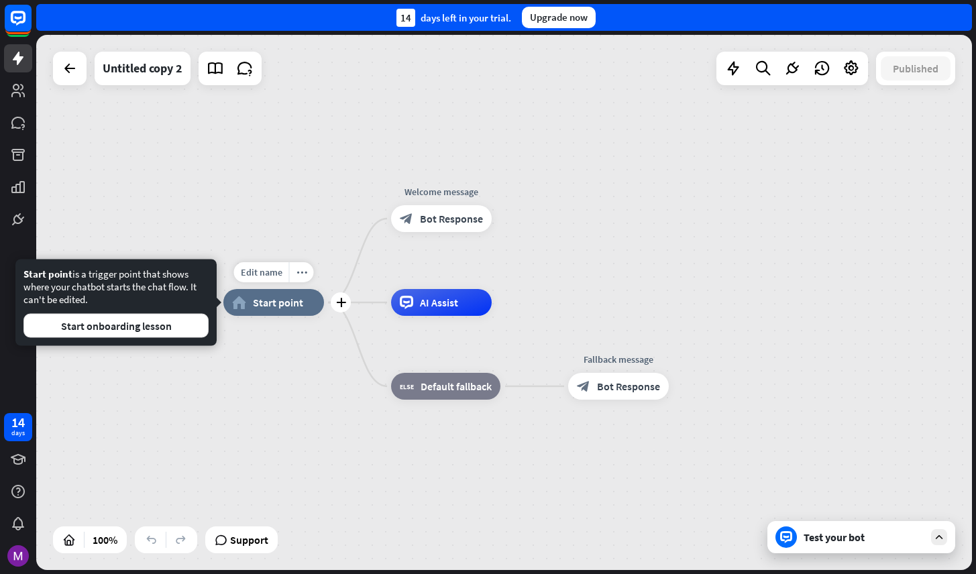
click at [288, 311] on div "home_2 Start point" at bounding box center [273, 302] width 101 height 27
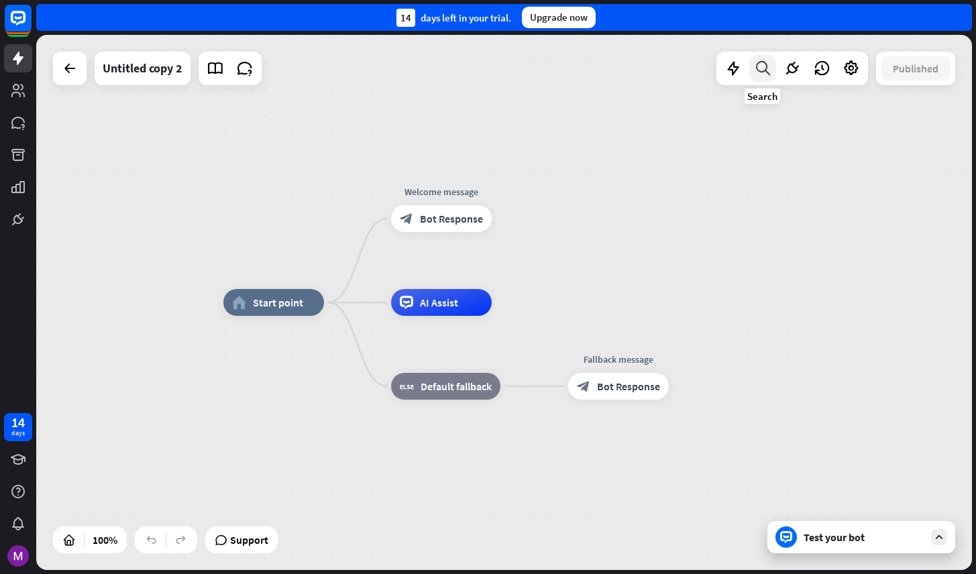
click at [760, 78] on div at bounding box center [762, 68] width 27 height 27
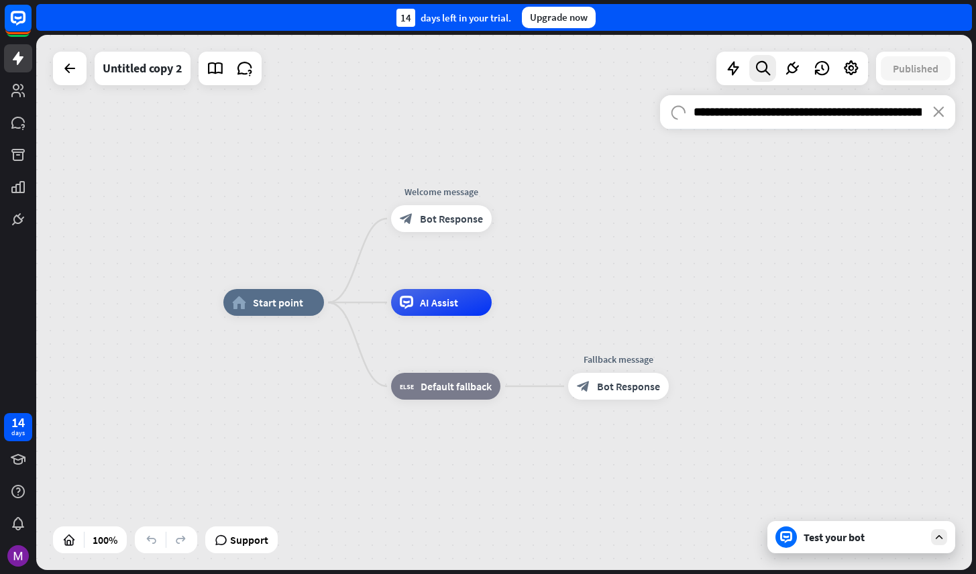
scroll to position [0, 42]
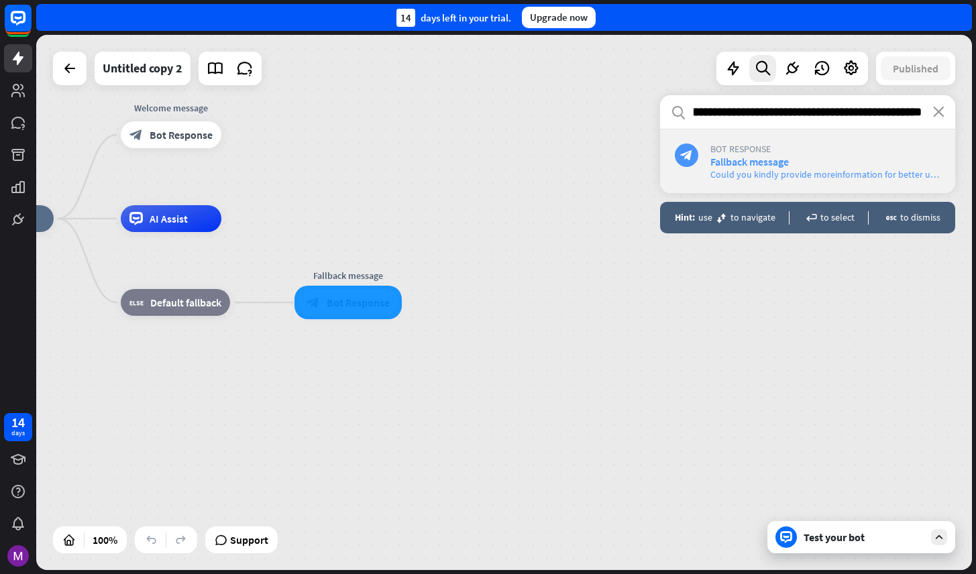
type input "**********"
click at [749, 145] on span "Bot Response" at bounding box center [825, 149] width 230 height 12
click at [832, 479] on div "**********" at bounding box center [807, 324] width 295 height 458
click at [946, 121] on input "**********" at bounding box center [807, 112] width 295 height 34
click at [940, 114] on icon "close" at bounding box center [938, 112] width 11 height 11
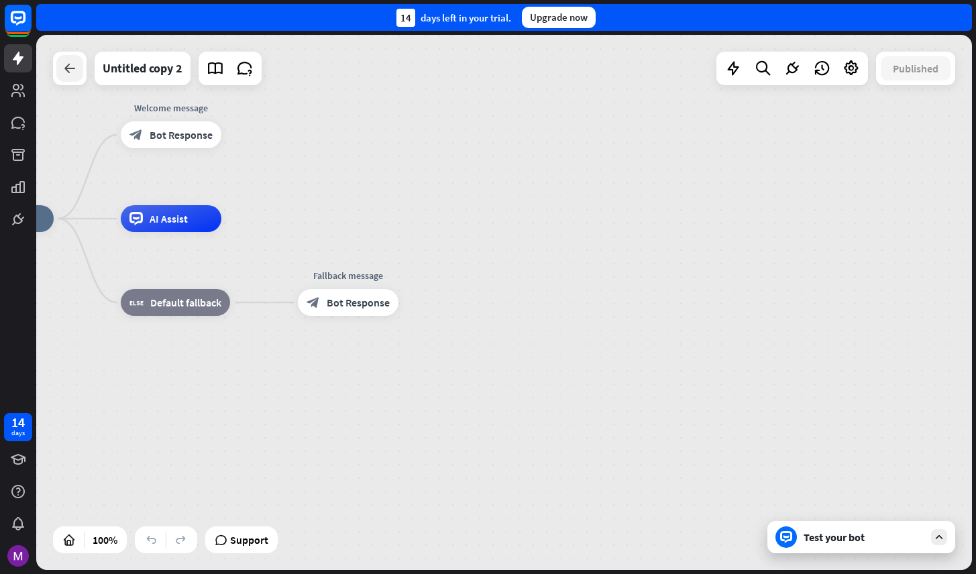
click at [76, 78] on div at bounding box center [69, 68] width 27 height 27
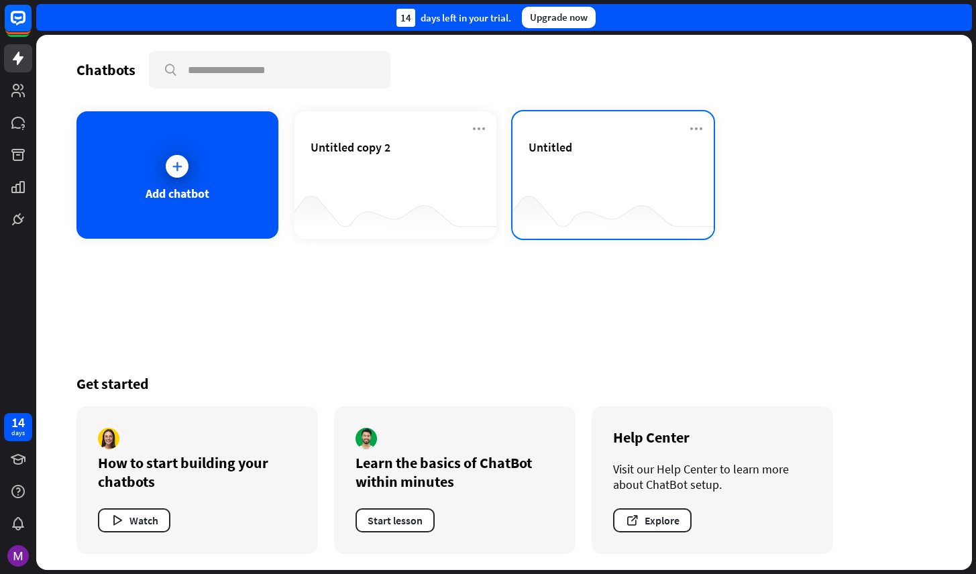
click at [663, 169] on div "Untitled" at bounding box center [614, 163] width 170 height 47
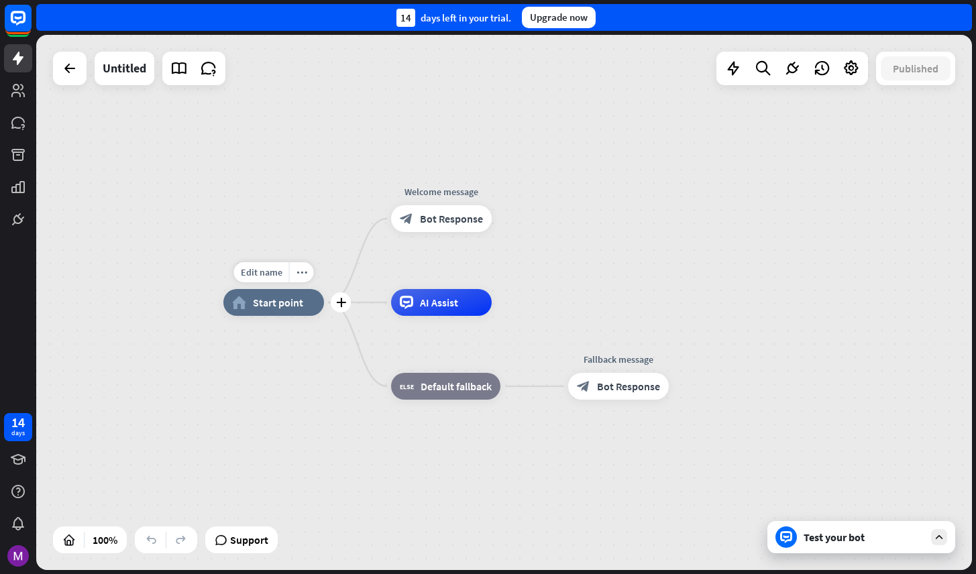
click at [292, 308] on span "Start point" at bounding box center [278, 302] width 50 height 13
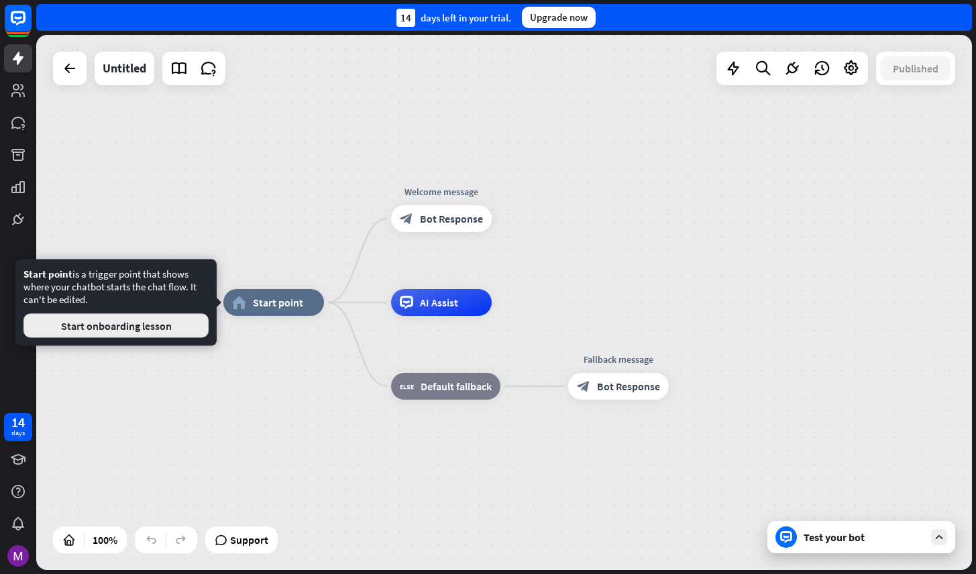
click at [171, 321] on button "Start onboarding lesson" at bounding box center [115, 326] width 185 height 24
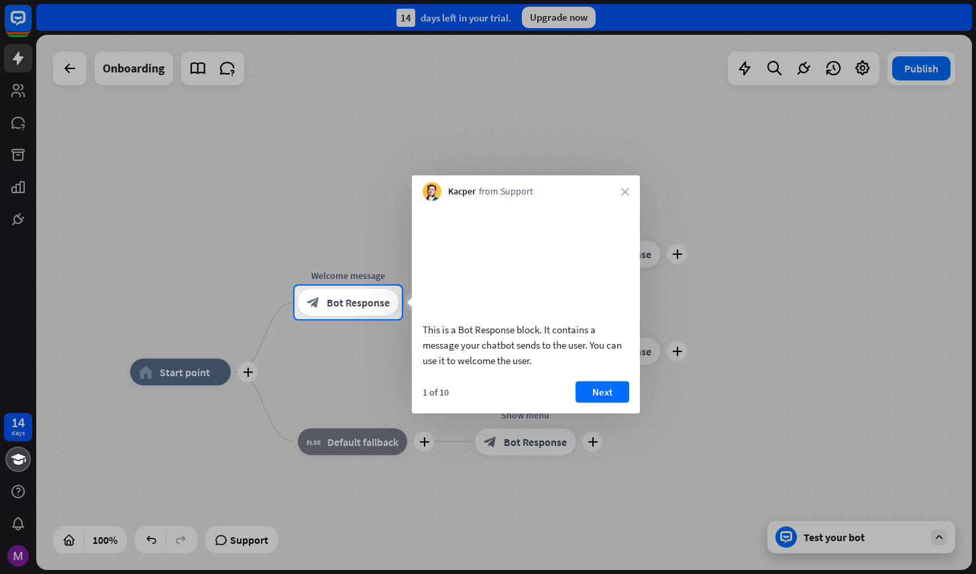
click at [598, 402] on button "Next" at bounding box center [603, 391] width 54 height 21
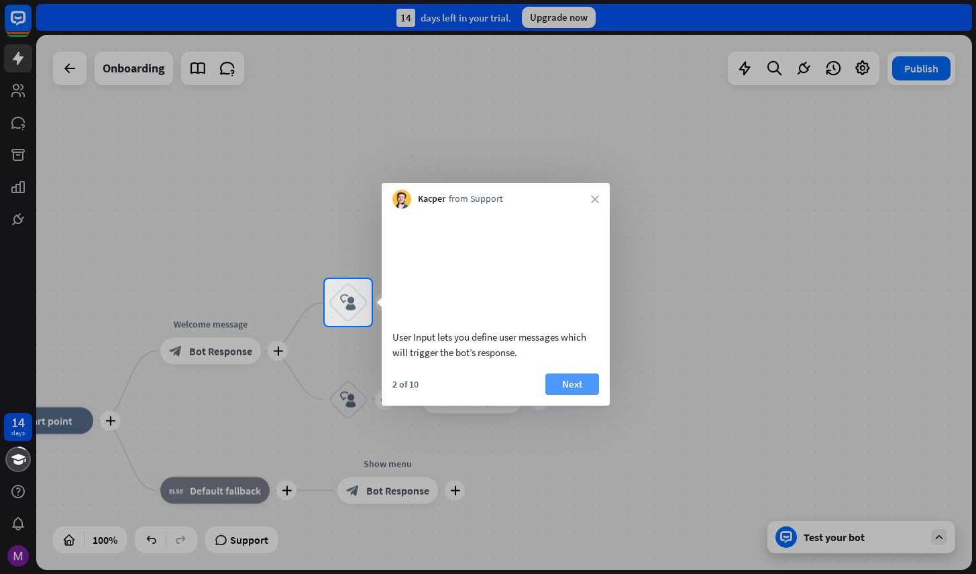
click at [585, 395] on button "Next" at bounding box center [572, 384] width 54 height 21
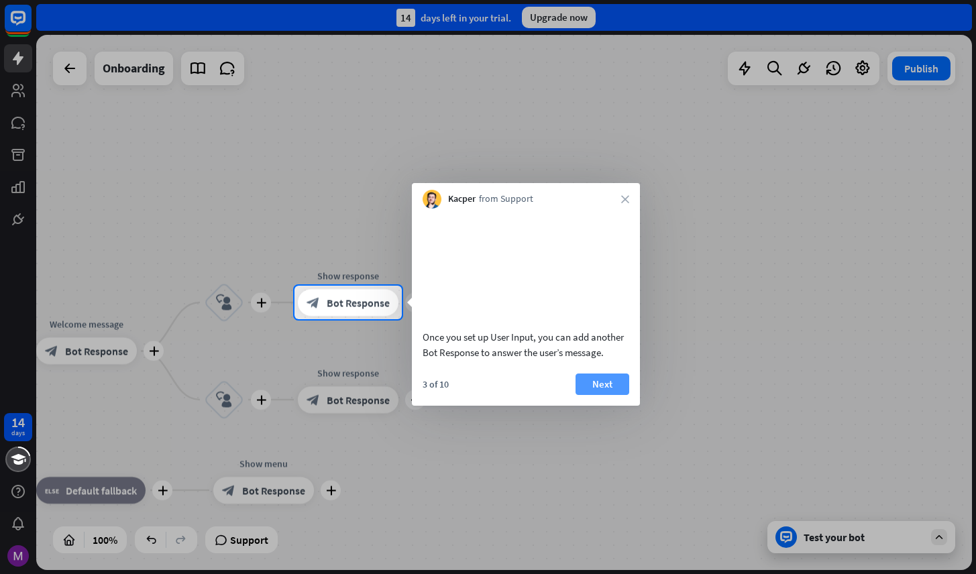
click at [592, 395] on button "Next" at bounding box center [603, 384] width 54 height 21
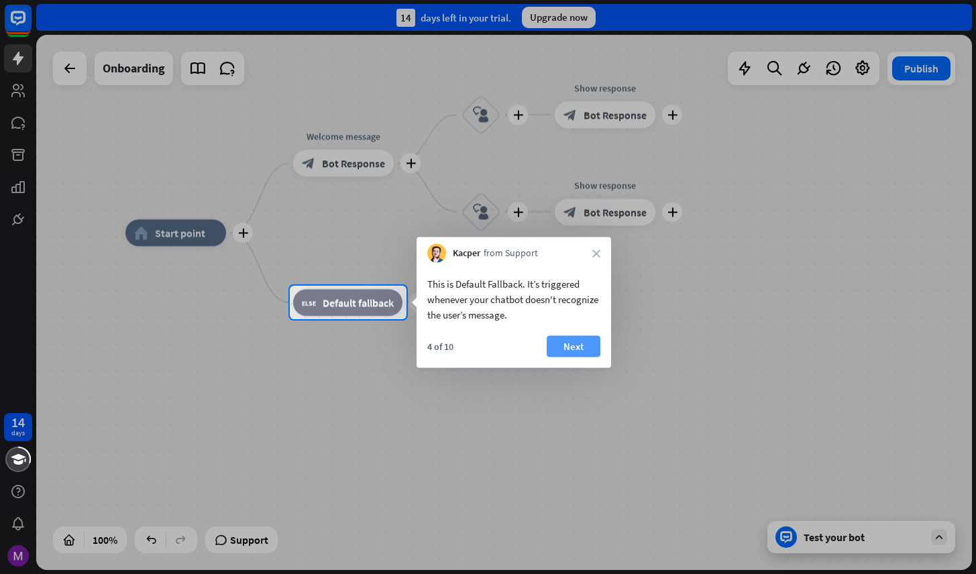
click at [576, 356] on button "Next" at bounding box center [574, 346] width 54 height 21
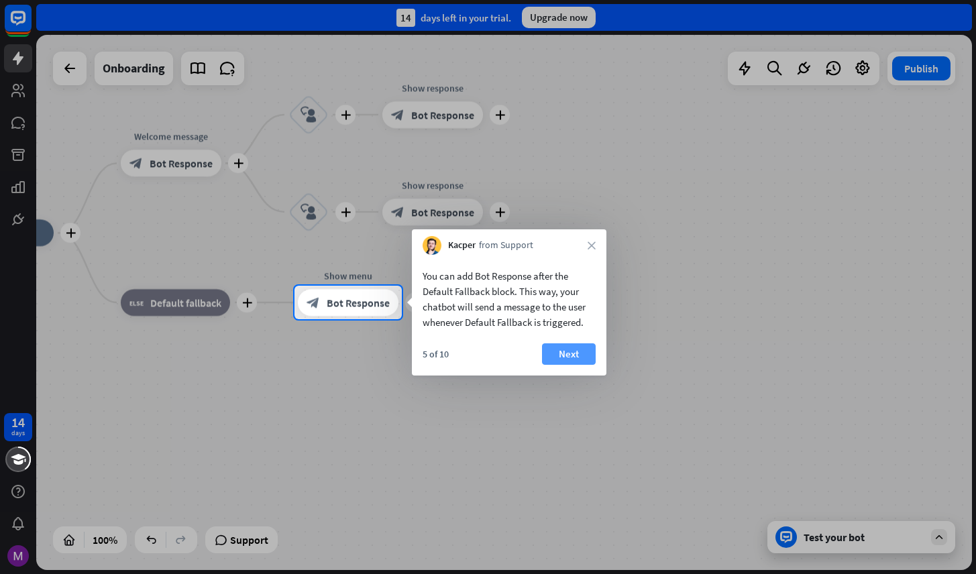
click at [559, 354] on button "Next" at bounding box center [569, 353] width 54 height 21
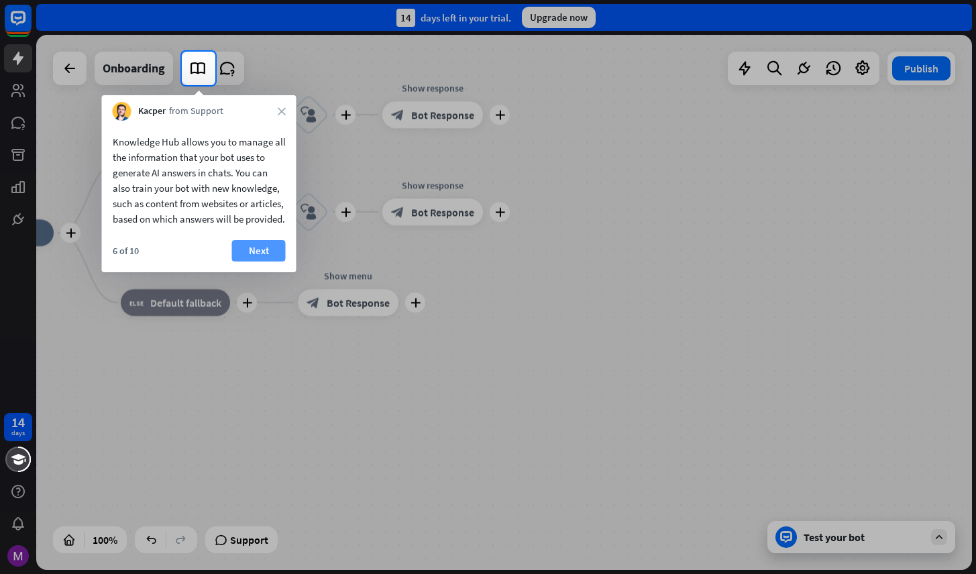
click at [270, 262] on button "Next" at bounding box center [259, 250] width 54 height 21
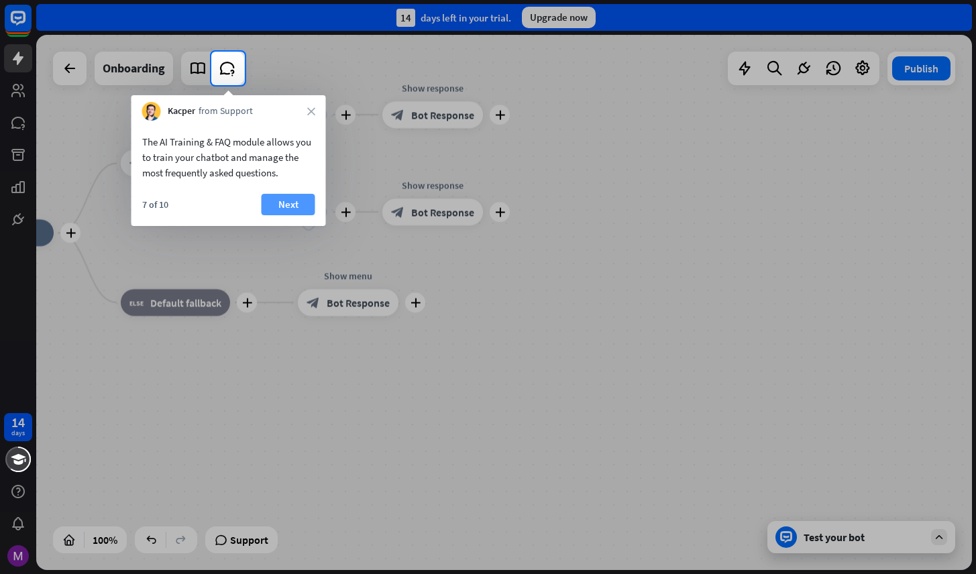
click at [298, 203] on button "Next" at bounding box center [289, 204] width 54 height 21
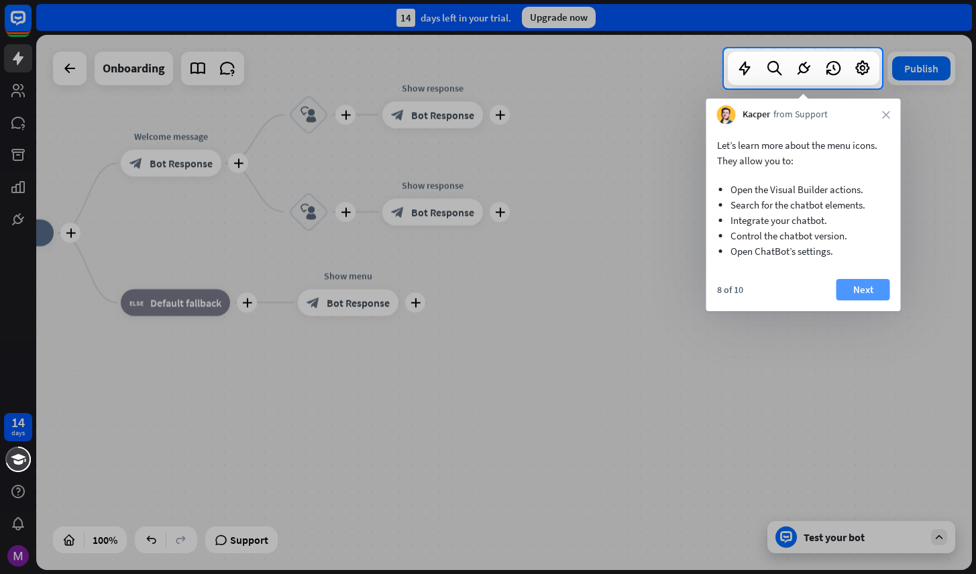
click at [843, 288] on button "Next" at bounding box center [863, 289] width 54 height 21
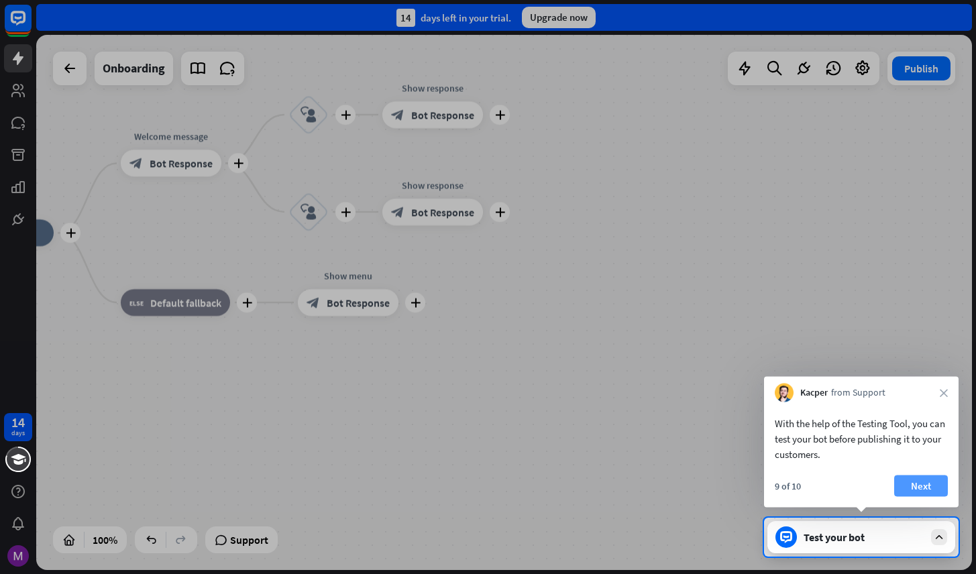
click at [924, 490] on button "Next" at bounding box center [921, 486] width 54 height 21
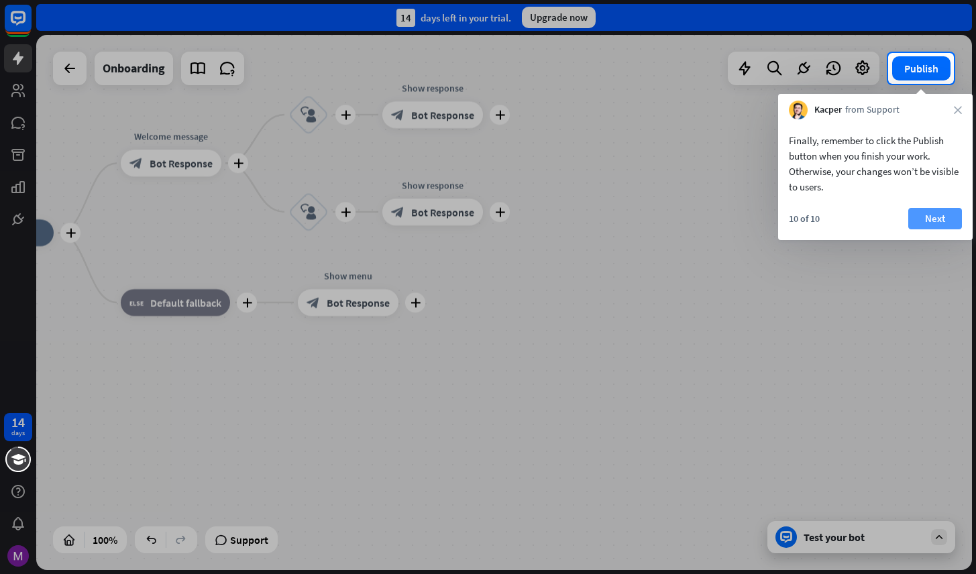
click at [930, 218] on button "Next" at bounding box center [935, 218] width 54 height 21
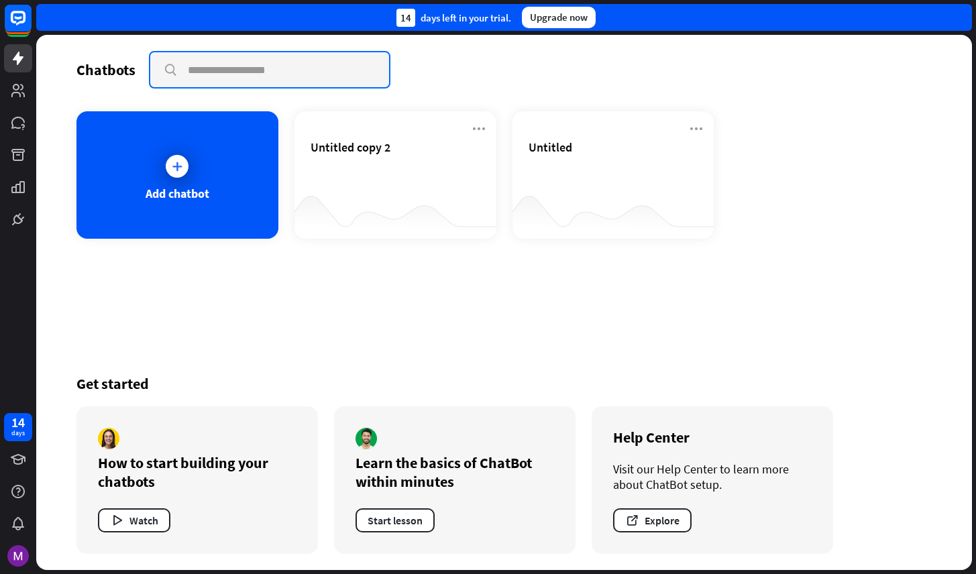
click at [334, 76] on input "text" at bounding box center [269, 69] width 239 height 35
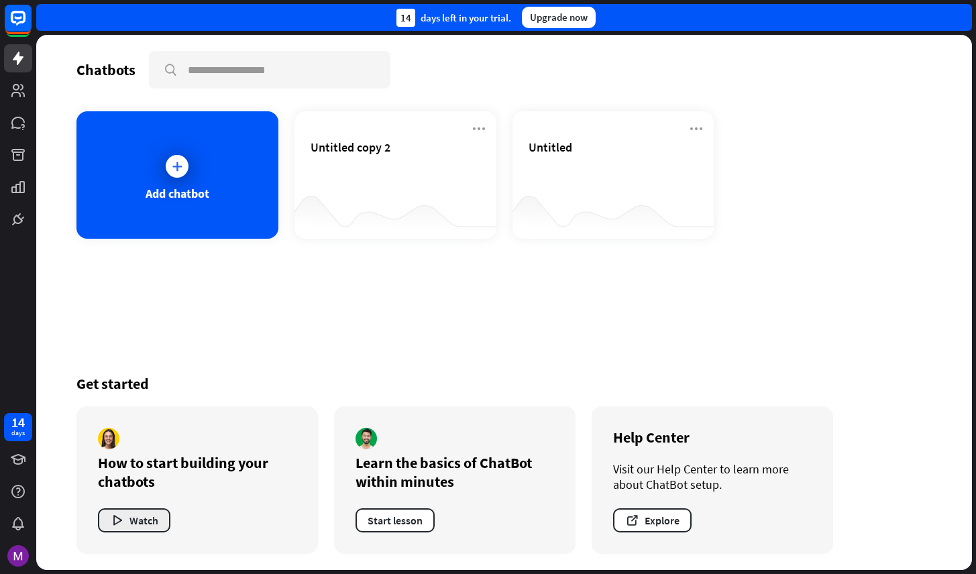
click at [136, 521] on button "Watch" at bounding box center [134, 520] width 72 height 24
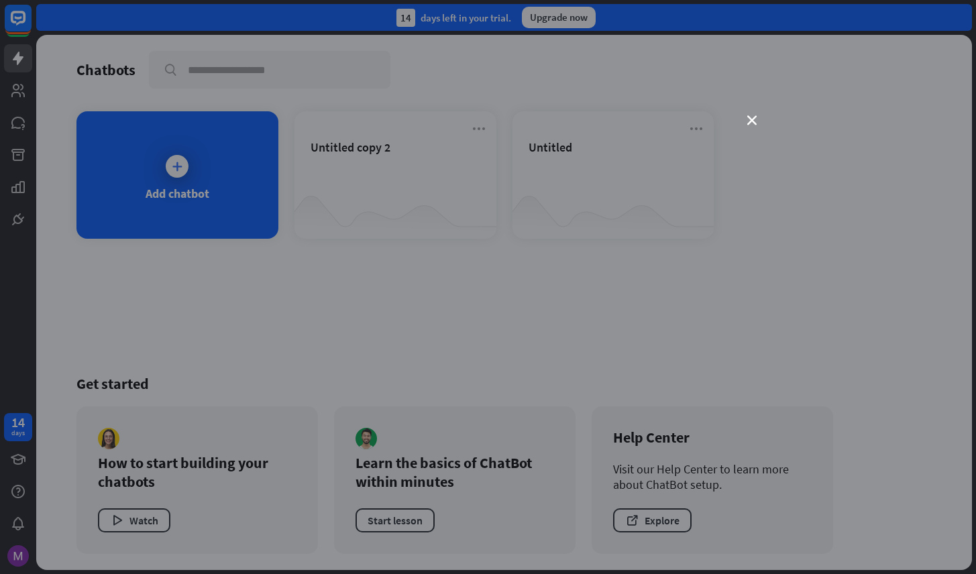
click at [19, 188] on div "close" at bounding box center [488, 287] width 976 height 574
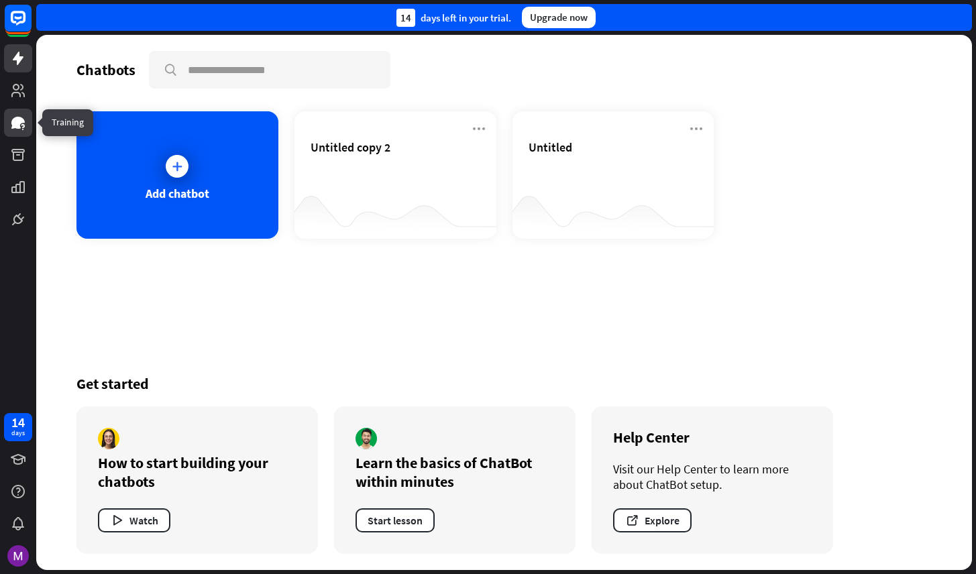
click at [24, 119] on icon at bounding box center [18, 123] width 16 height 16
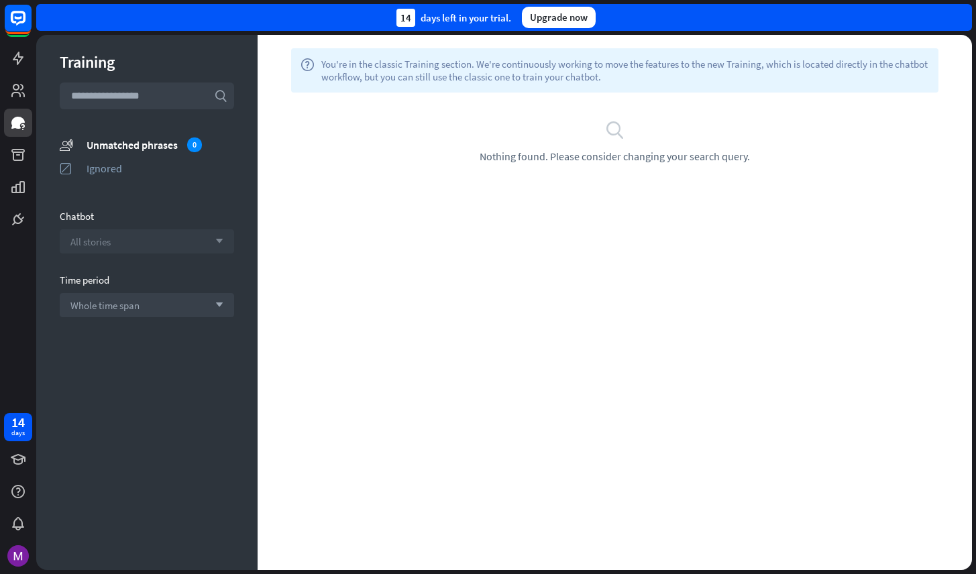
click at [213, 240] on icon "arrow_down" at bounding box center [216, 241] width 15 height 8
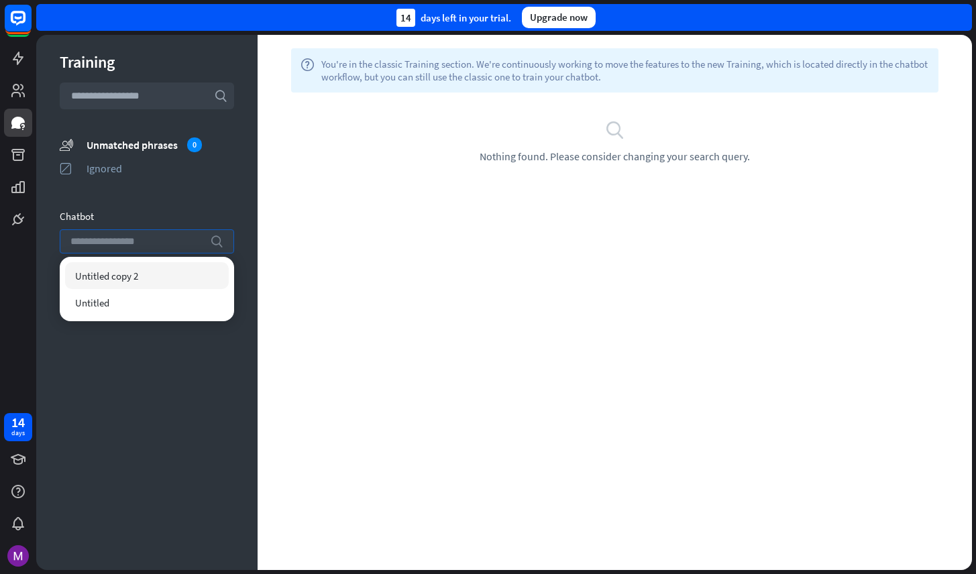
click at [213, 240] on icon "search" at bounding box center [216, 241] width 13 height 13
click at [155, 98] on input "text" at bounding box center [147, 96] width 174 height 27
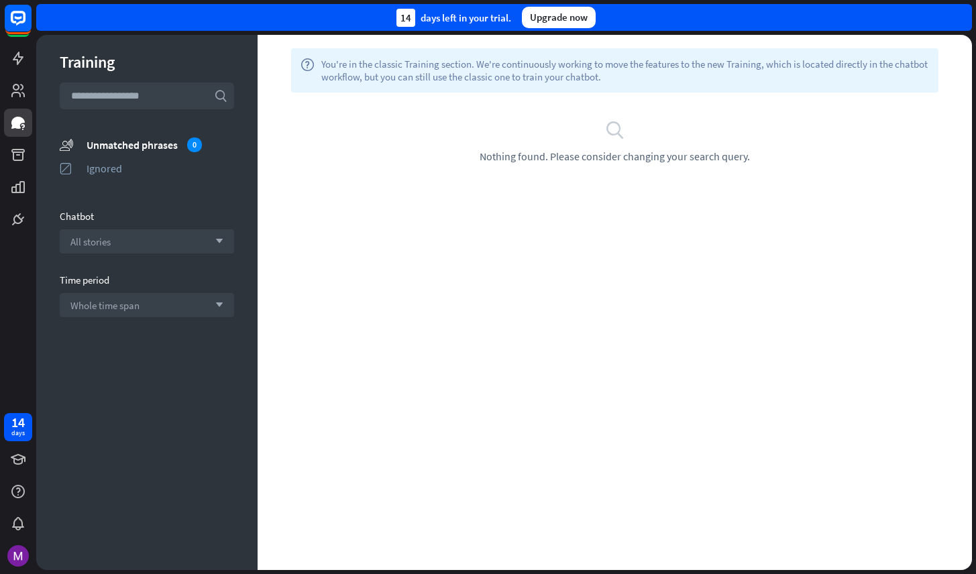
paste input "**********"
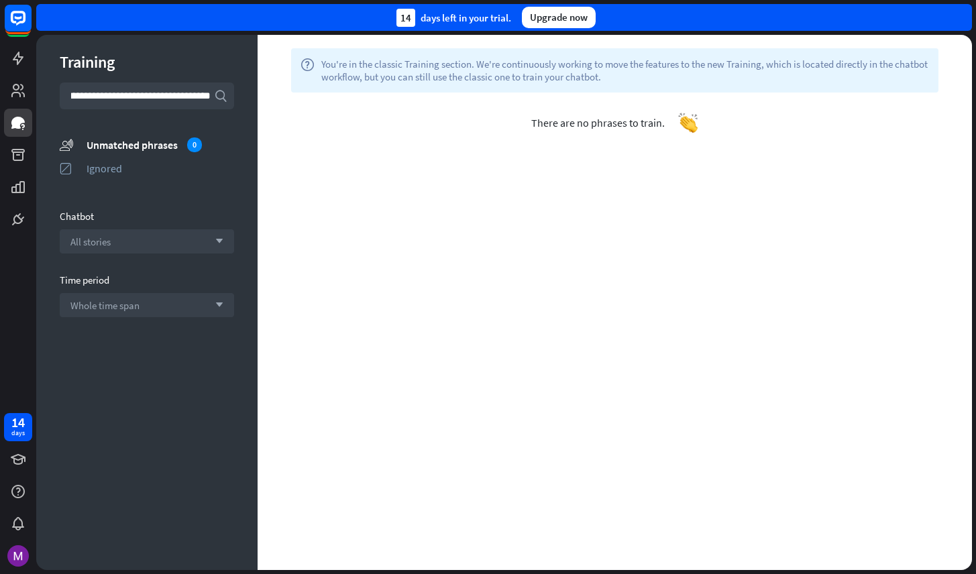
type input "**********"
click at [222, 98] on icon "search" at bounding box center [220, 95] width 13 height 13
click at [125, 146] on div "Unmatched phrases 0" at bounding box center [161, 145] width 148 height 15
click at [180, 99] on input "**********" at bounding box center [147, 96] width 174 height 27
click at [158, 107] on input "**********" at bounding box center [147, 96] width 174 height 27
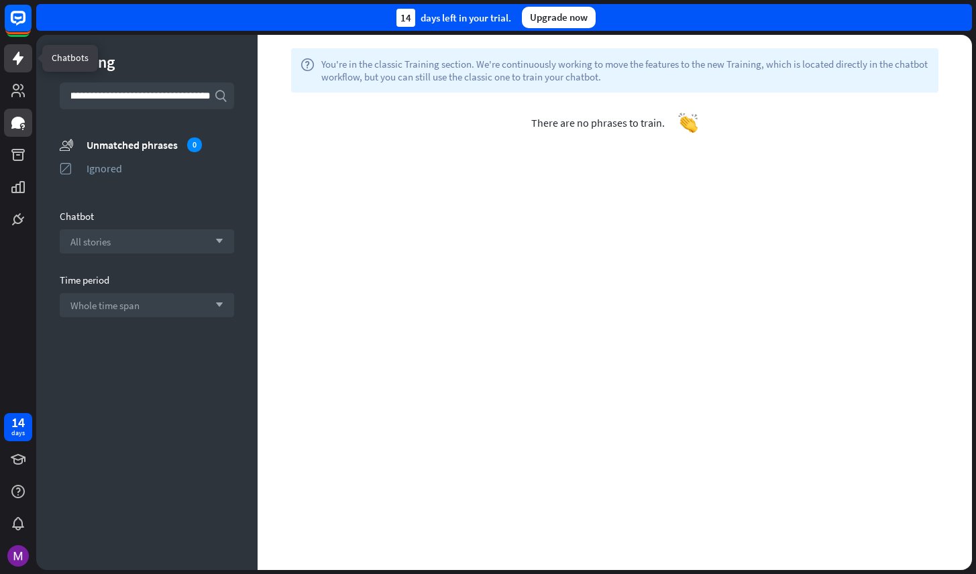
click at [20, 62] on icon at bounding box center [18, 58] width 16 height 16
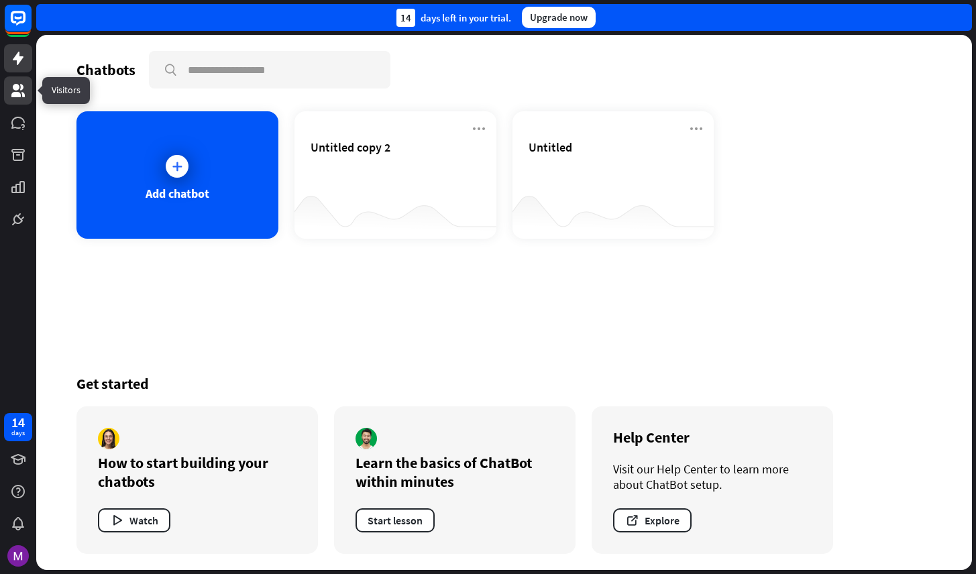
click at [15, 91] on icon at bounding box center [18, 91] width 16 height 16
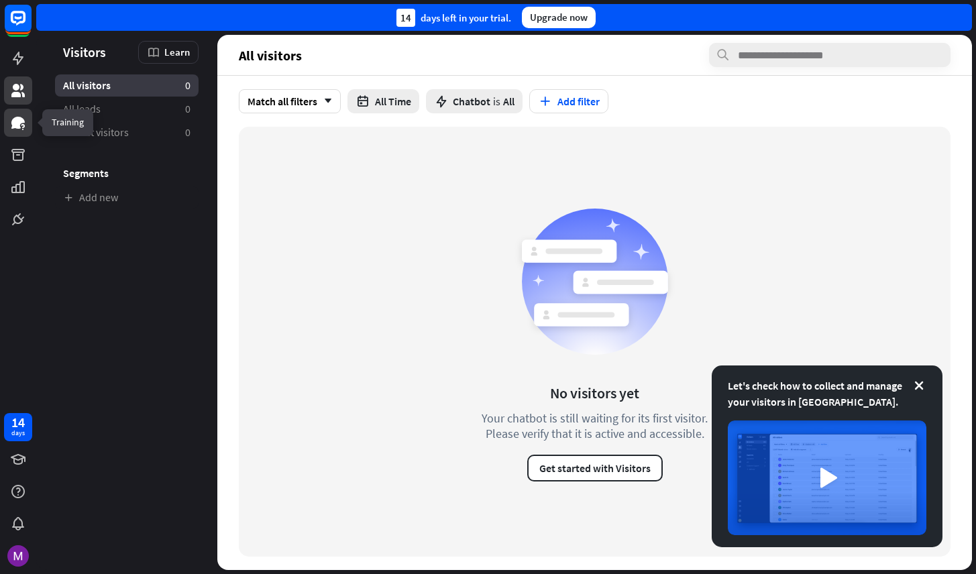
click at [17, 125] on icon at bounding box center [17, 123] width 13 height 12
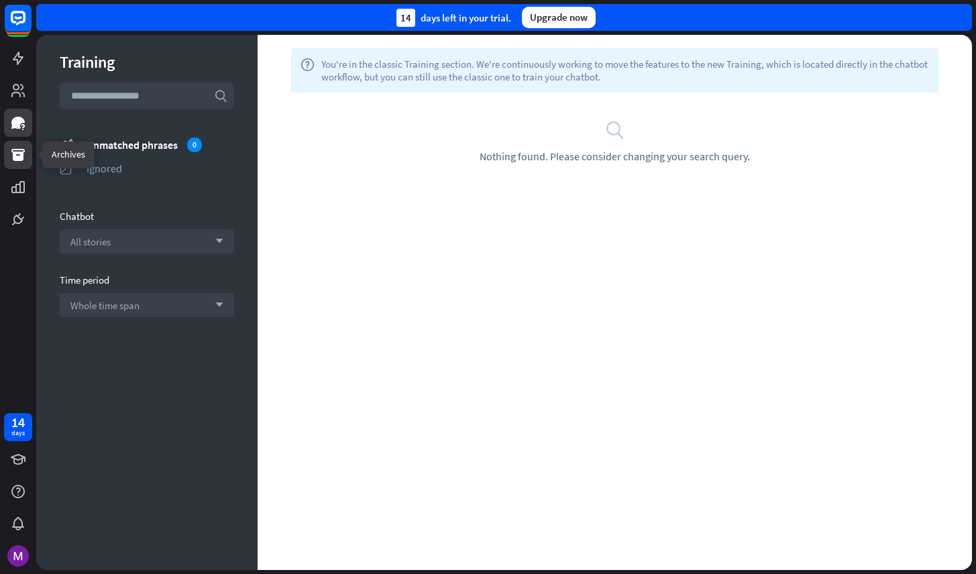
click at [13, 155] on icon at bounding box center [17, 155] width 13 height 12
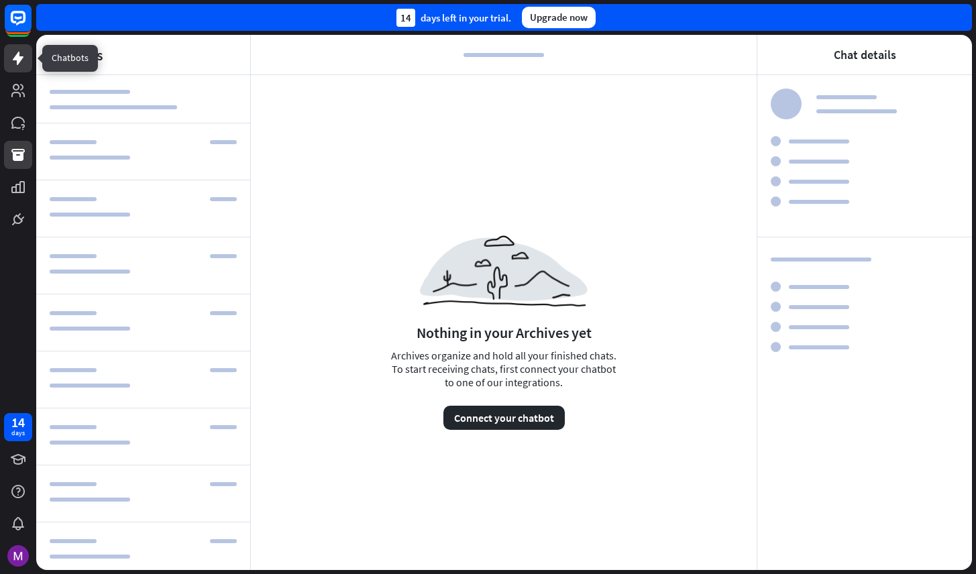
click at [21, 58] on icon at bounding box center [18, 58] width 11 height 13
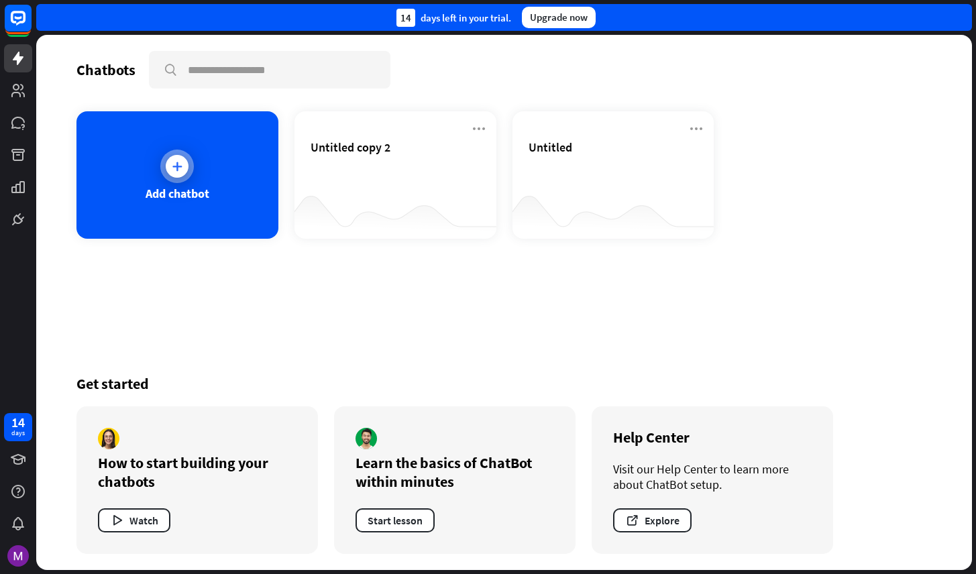
click at [199, 153] on div "Add chatbot" at bounding box center [177, 174] width 202 height 127
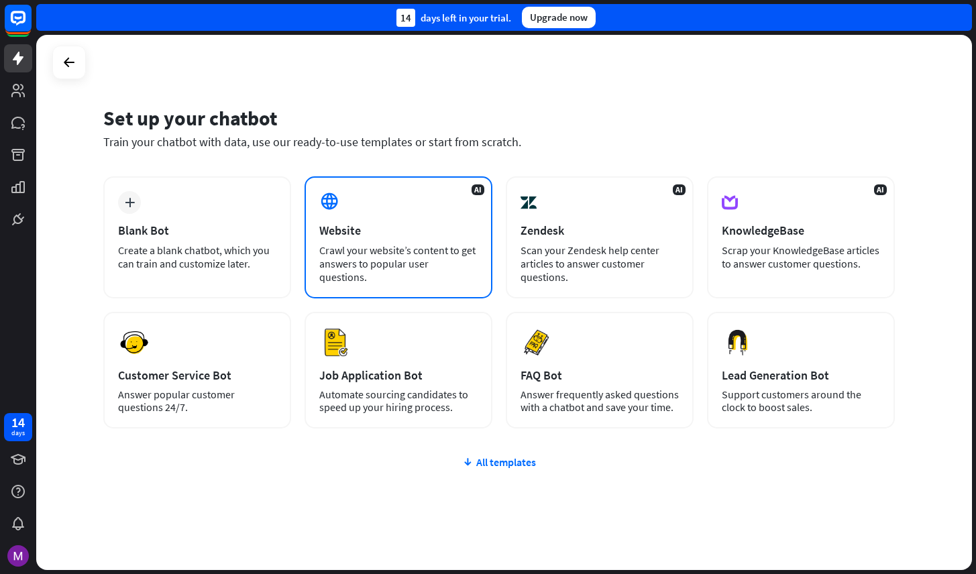
click at [478, 197] on div "AI Website Crawl your website’s content to get answers to popular user question…" at bounding box center [399, 237] width 188 height 122
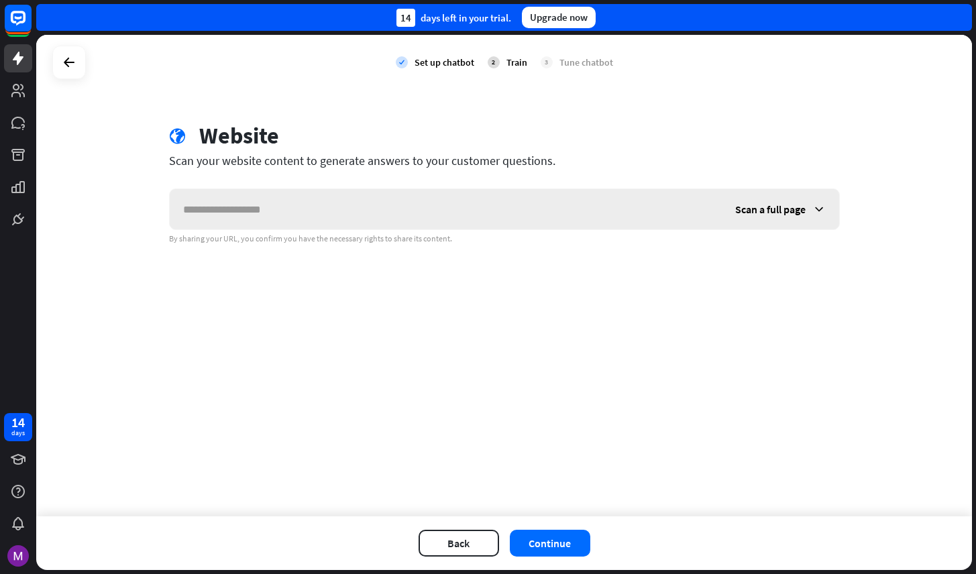
click at [433, 199] on input "text" at bounding box center [446, 209] width 552 height 40
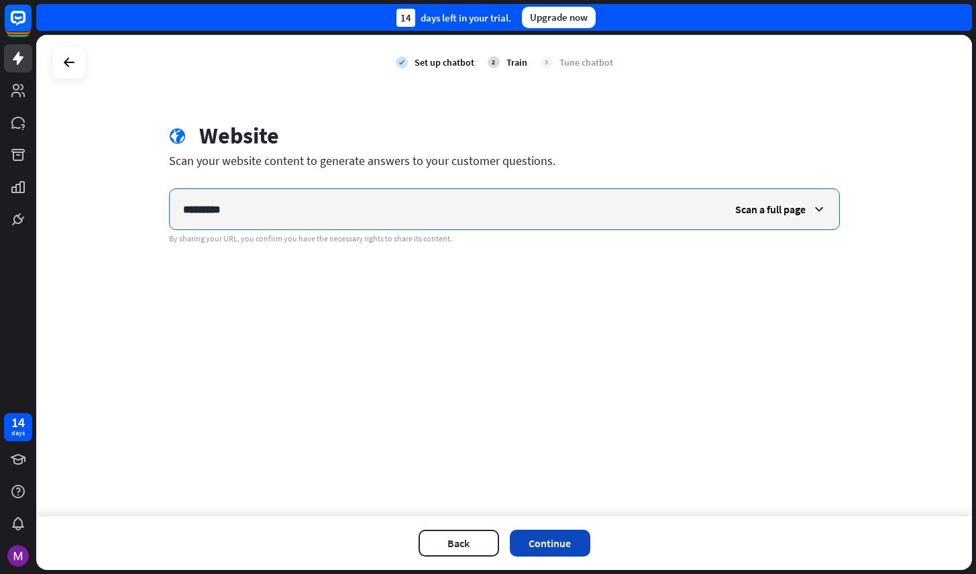
type input "*********"
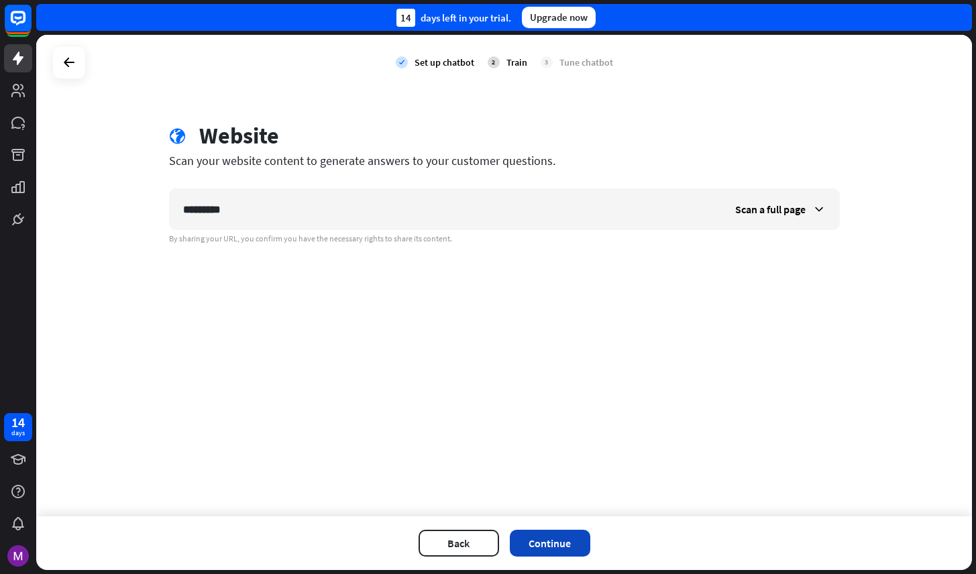
click at [545, 531] on button "Continue" at bounding box center [550, 543] width 80 height 27
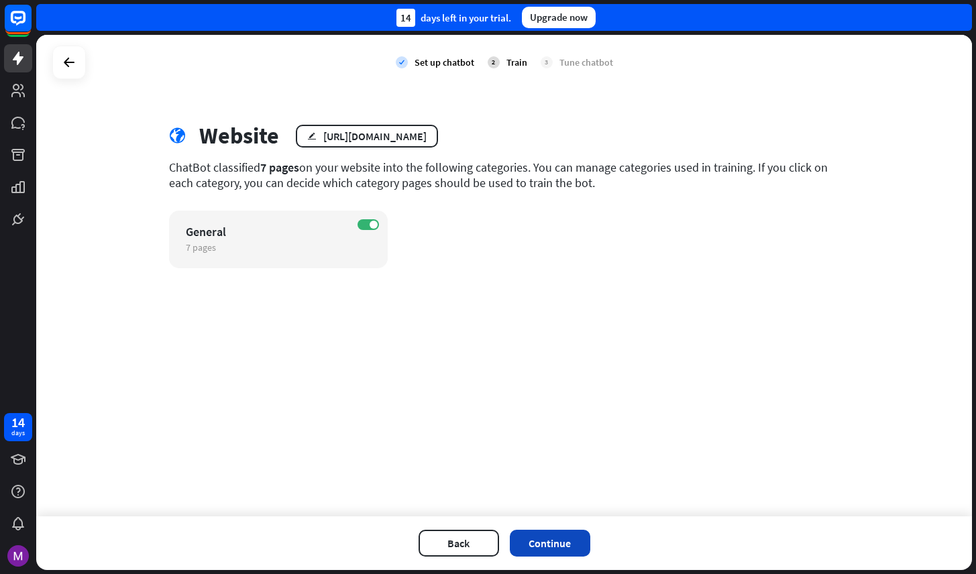
click at [552, 542] on button "Continue" at bounding box center [550, 543] width 80 height 27
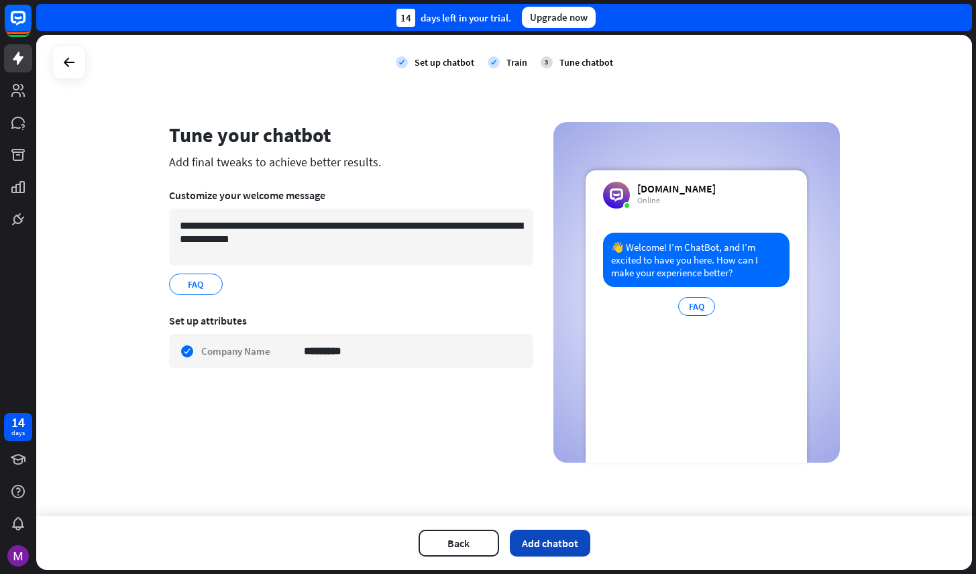
click at [557, 542] on button "Add chatbot" at bounding box center [550, 543] width 80 height 27
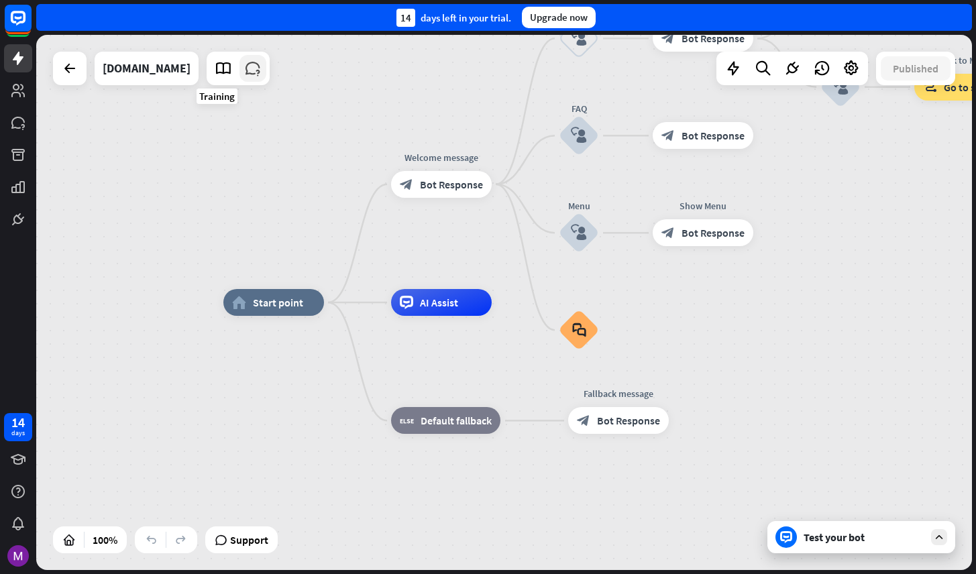
click at [239, 79] on link at bounding box center [252, 68] width 27 height 27
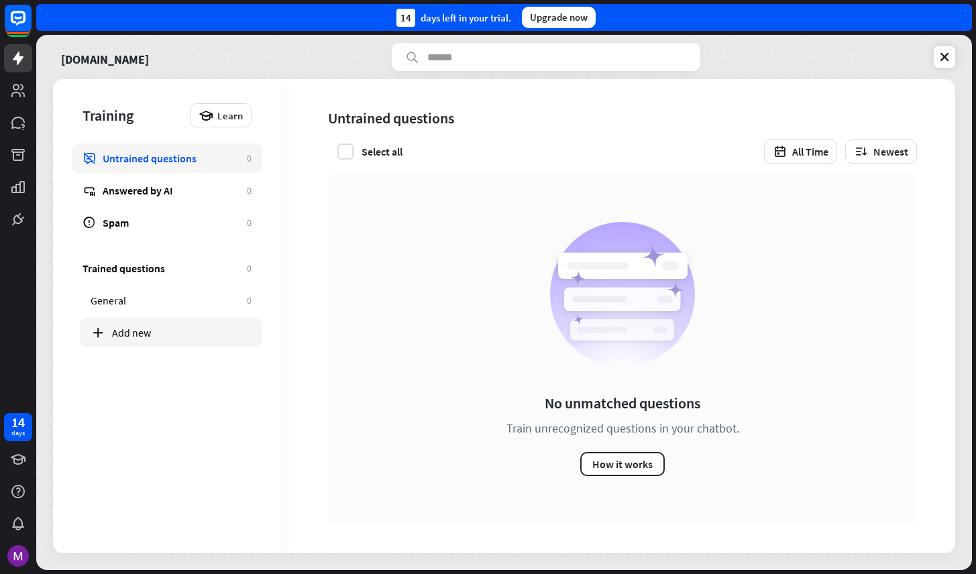
click at [153, 333] on div "Add new" at bounding box center [182, 332] width 140 height 13
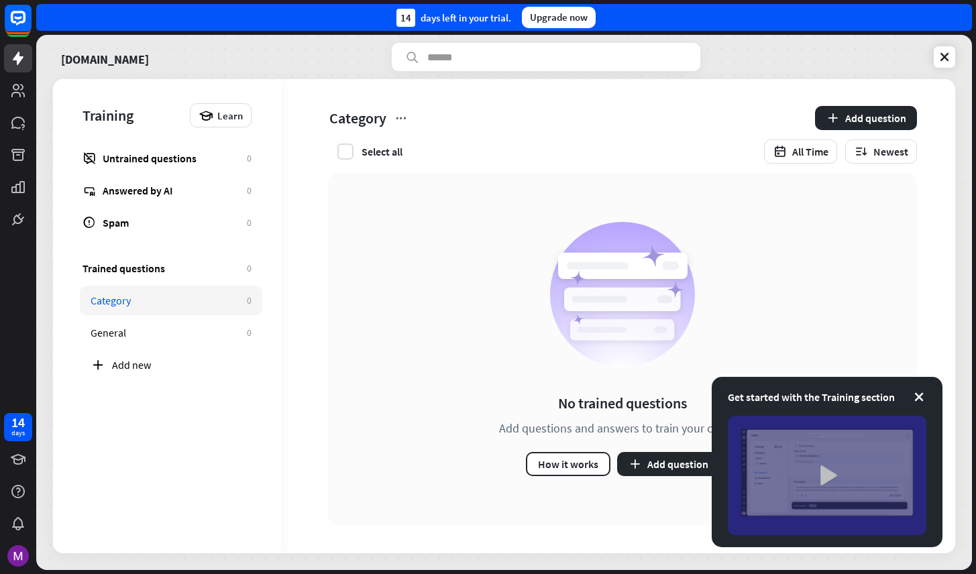
click at [836, 463] on img at bounding box center [827, 475] width 199 height 119
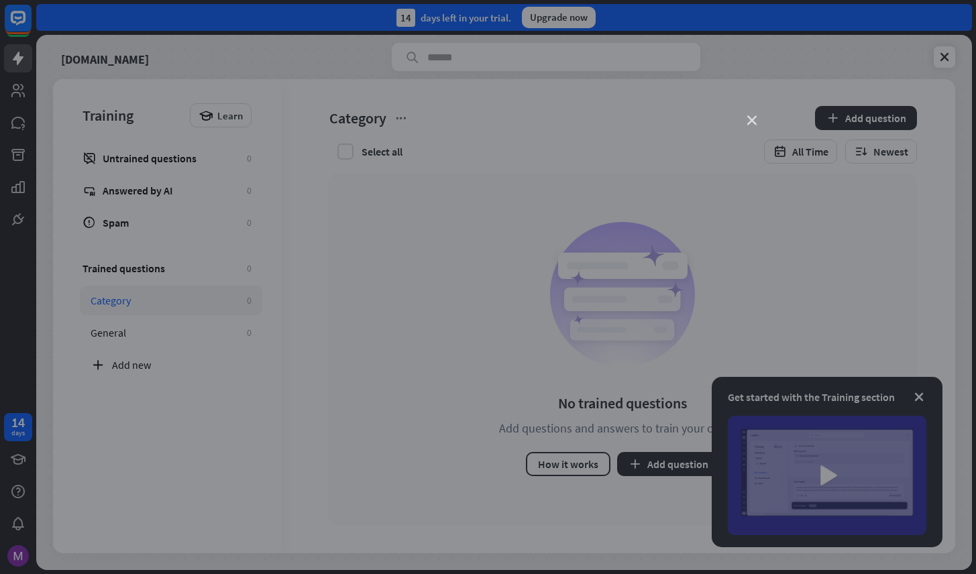
click at [752, 122] on icon "close" at bounding box center [751, 120] width 9 height 9
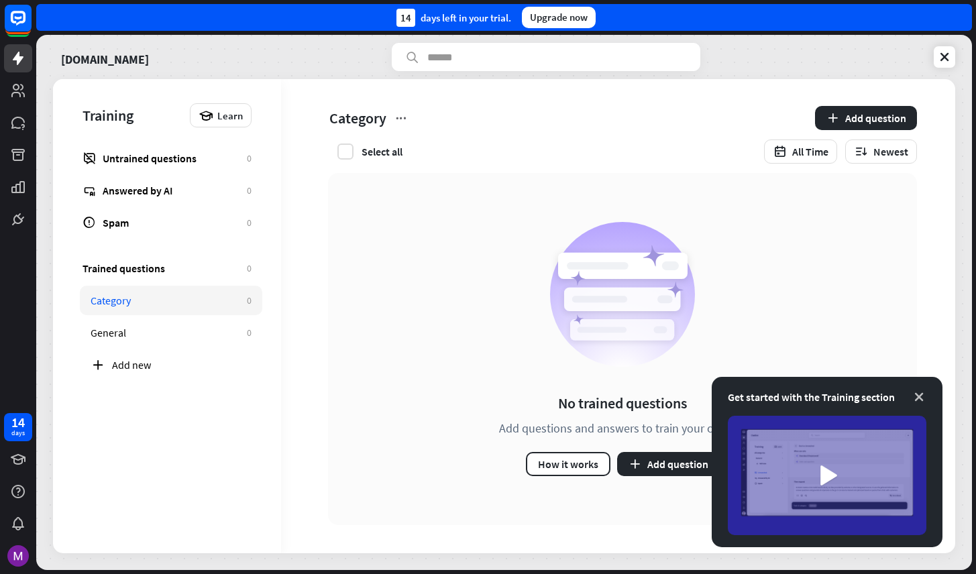
click at [921, 396] on icon at bounding box center [918, 396] width 13 height 13
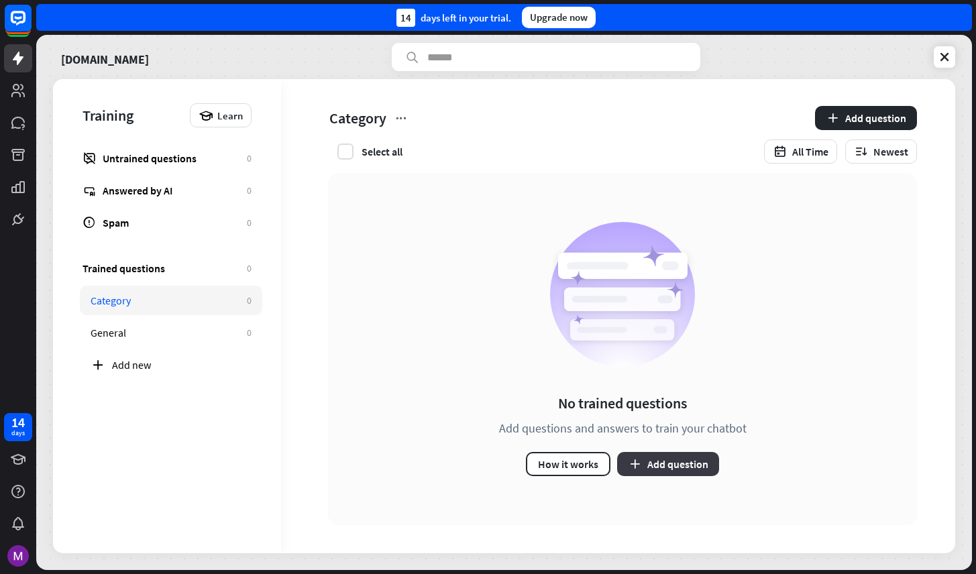
click at [653, 464] on button "Add question" at bounding box center [668, 464] width 102 height 24
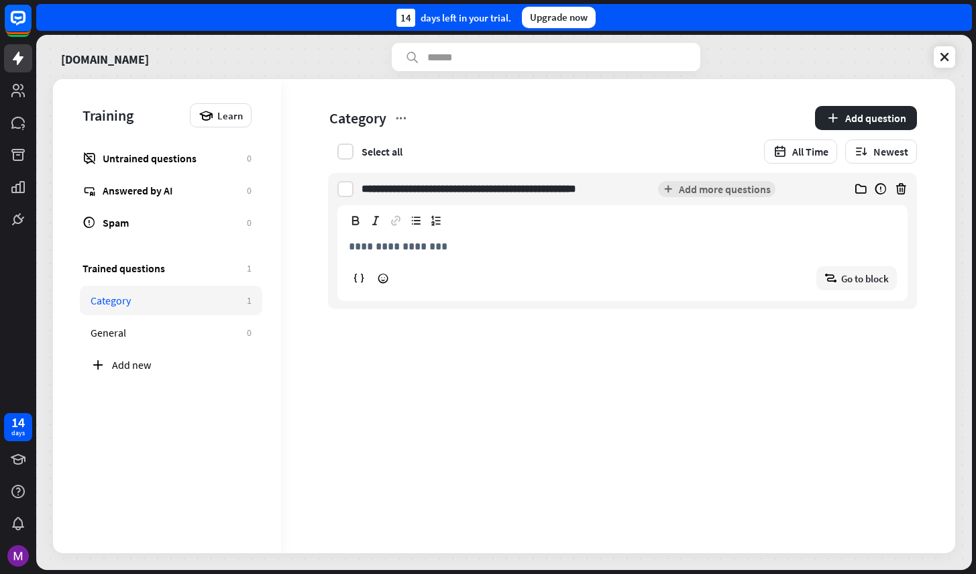
type input "**********"
click at [461, 58] on input "text" at bounding box center [546, 57] width 309 height 28
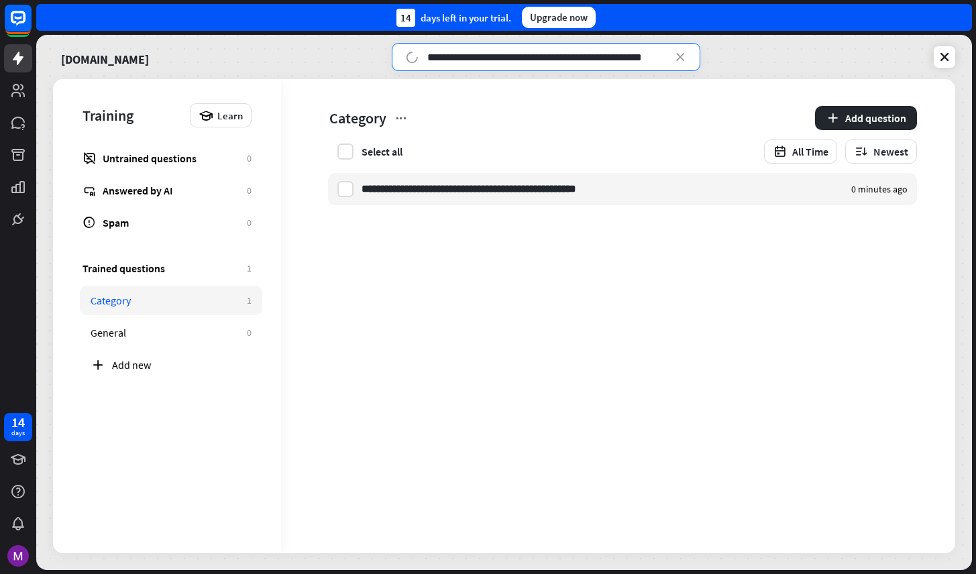
type input "**********"
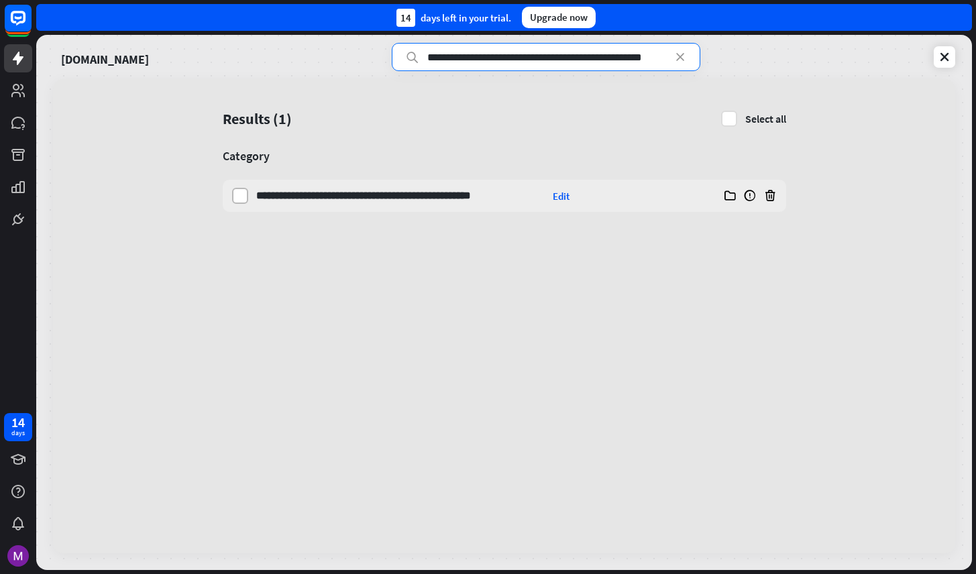
click at [239, 194] on label at bounding box center [240, 196] width 16 height 16
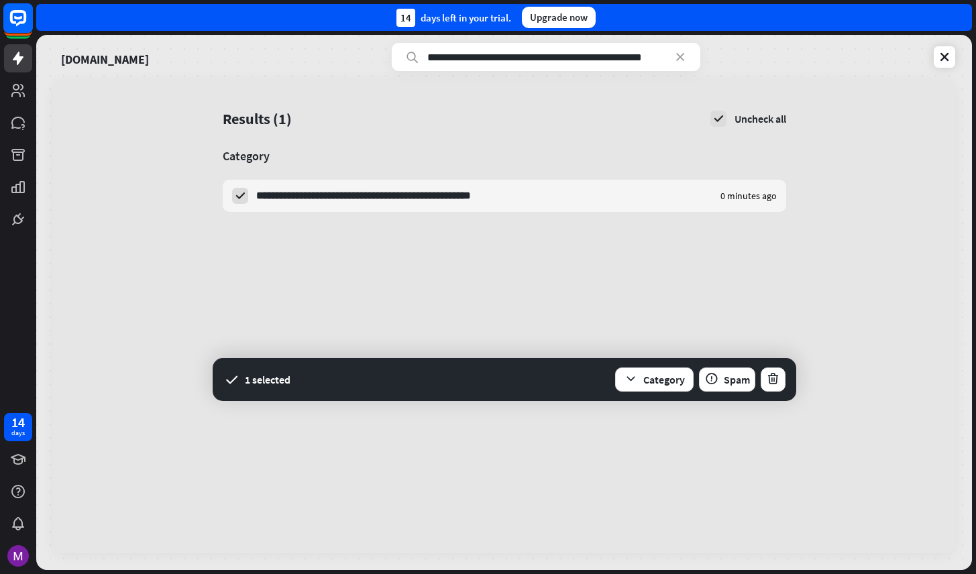
click at [17, 21] on rect at bounding box center [18, 18] width 30 height 30
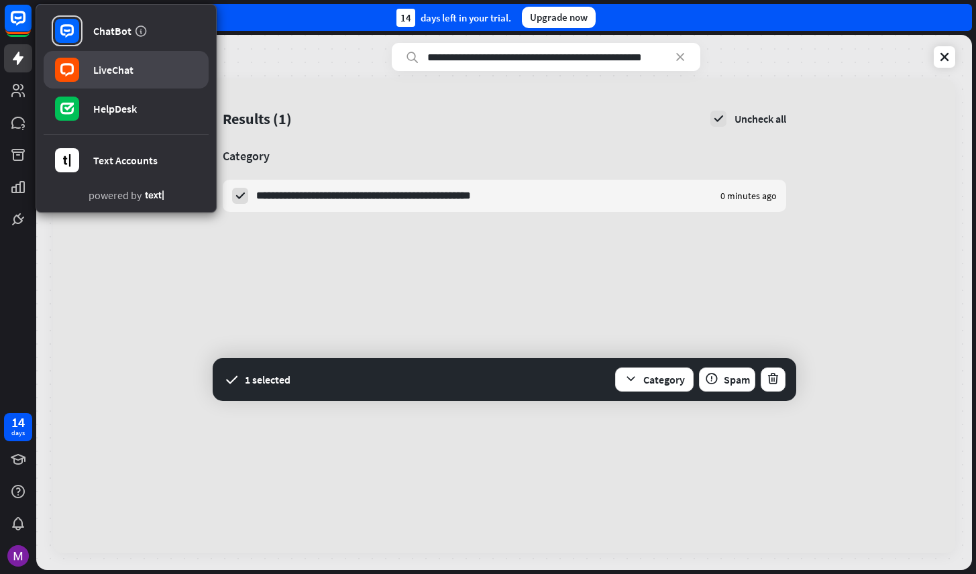
click at [123, 68] on div "LiveChat" at bounding box center [113, 69] width 40 height 13
